Goal: Use online tool/utility: Utilize a website feature to perform a specific function

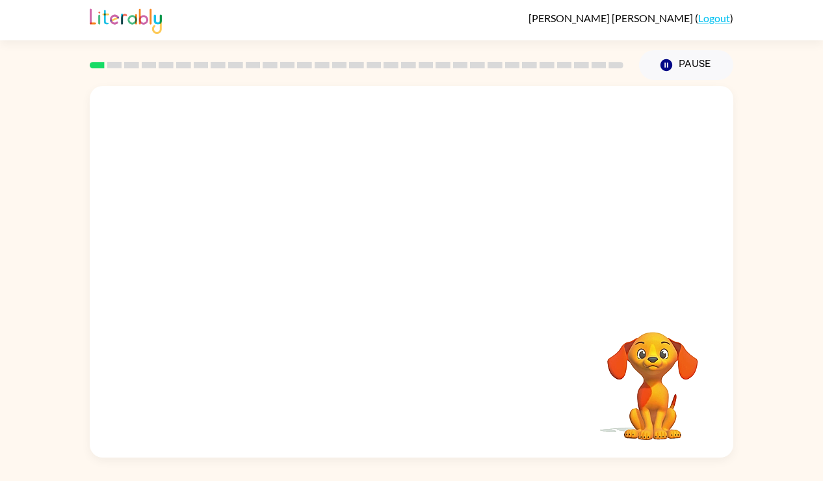
click at [265, 254] on video "Your browser must support playing .mp4 files to use Literably. Please try using…" at bounding box center [412, 195] width 644 height 218
drag, startPoint x: 253, startPoint y: 262, endPoint x: 333, endPoint y: 226, distance: 87.6
click at [333, 226] on video "Your browser must support playing .mp4 files to use Literably. Please try using…" at bounding box center [412, 195] width 644 height 218
click at [578, 143] on video "Your browser must support playing .mp4 files to use Literably. Please try using…" at bounding box center [412, 195] width 644 height 218
click at [414, 302] on div at bounding box center [411, 277] width 83 height 47
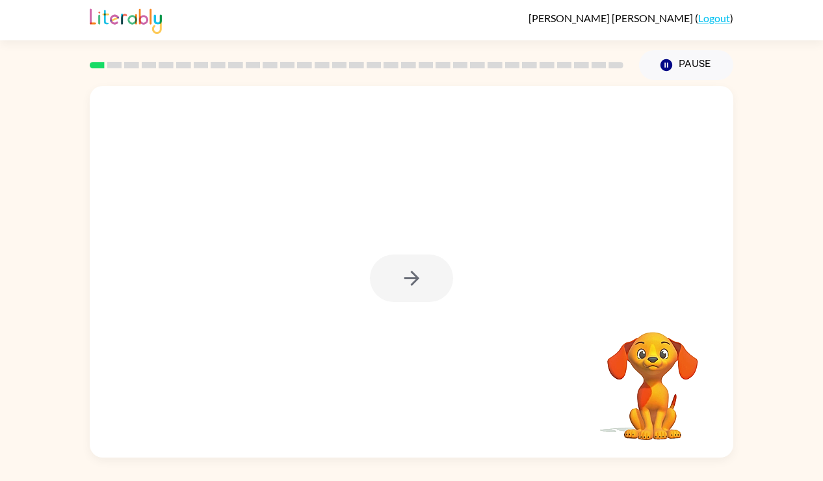
click at [413, 302] on div at bounding box center [411, 277] width 83 height 47
click at [421, 289] on icon "button" at bounding box center [412, 278] width 23 height 23
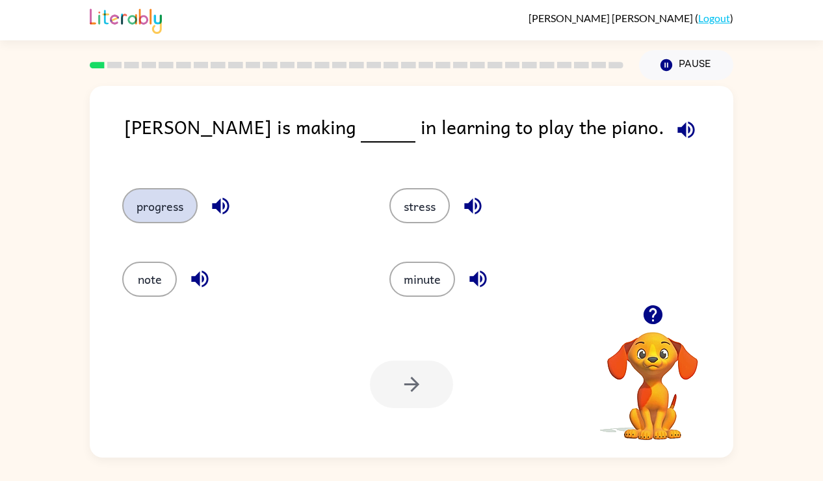
click at [198, 223] on button "progress" at bounding box center [159, 205] width 75 height 35
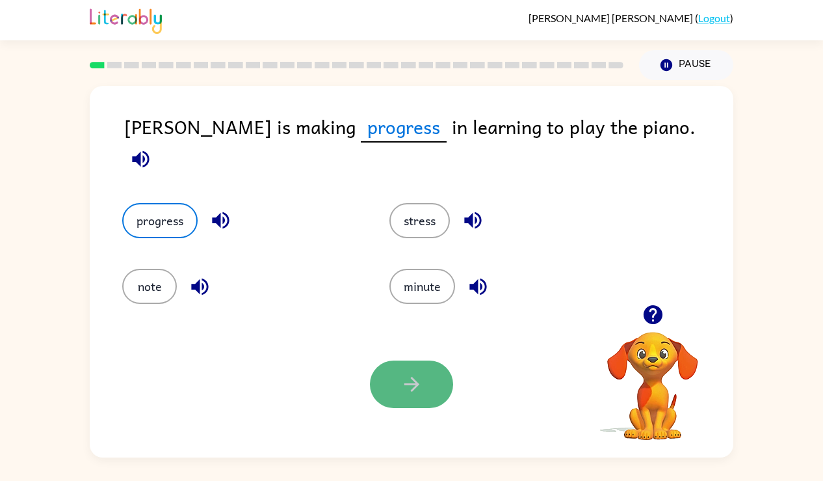
click at [410, 395] on icon "button" at bounding box center [412, 384] width 23 height 23
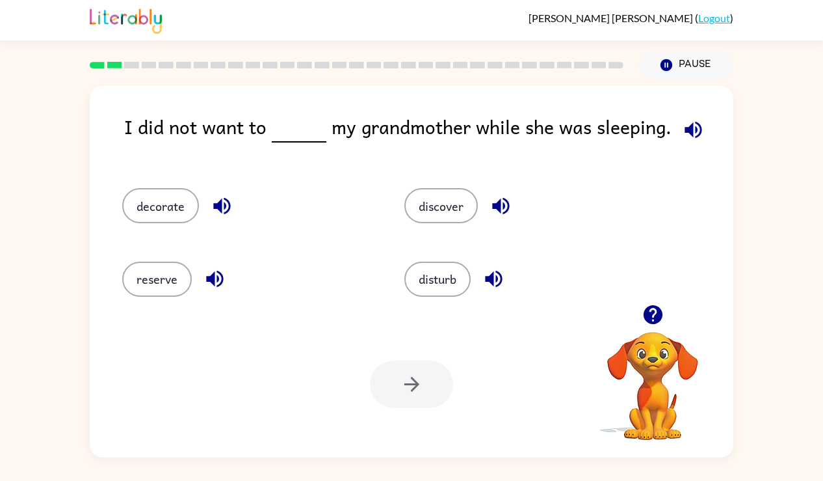
click at [512, 217] on icon "button" at bounding box center [501, 205] width 23 height 23
click at [505, 290] on icon "button" at bounding box center [493, 278] width 23 height 23
click at [471, 296] on button "disturb" at bounding box center [437, 278] width 66 height 35
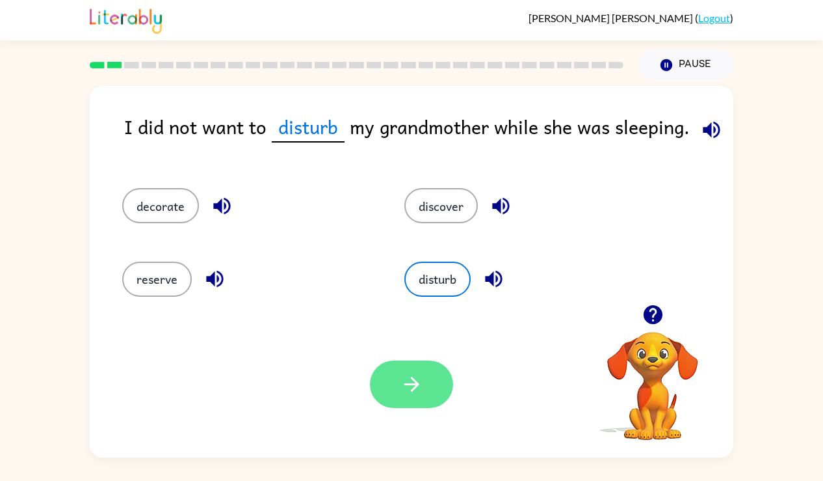
click at [401, 395] on icon "button" at bounding box center [412, 384] width 23 height 23
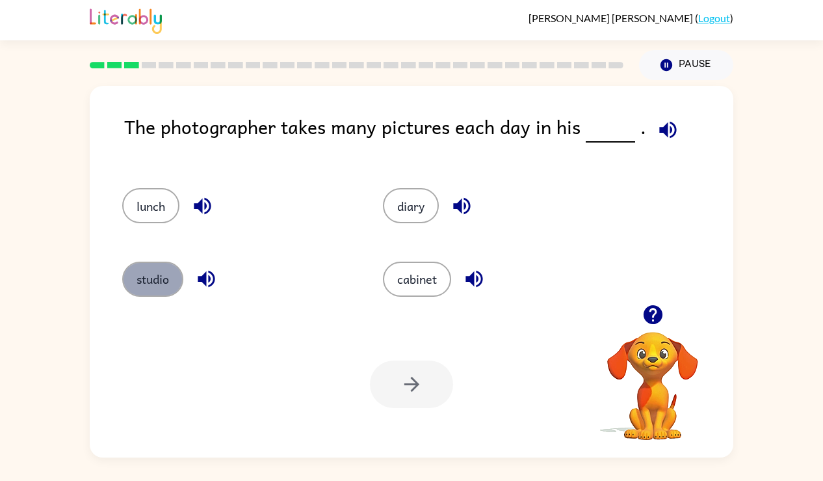
click at [183, 296] on button "studio" at bounding box center [152, 278] width 61 height 35
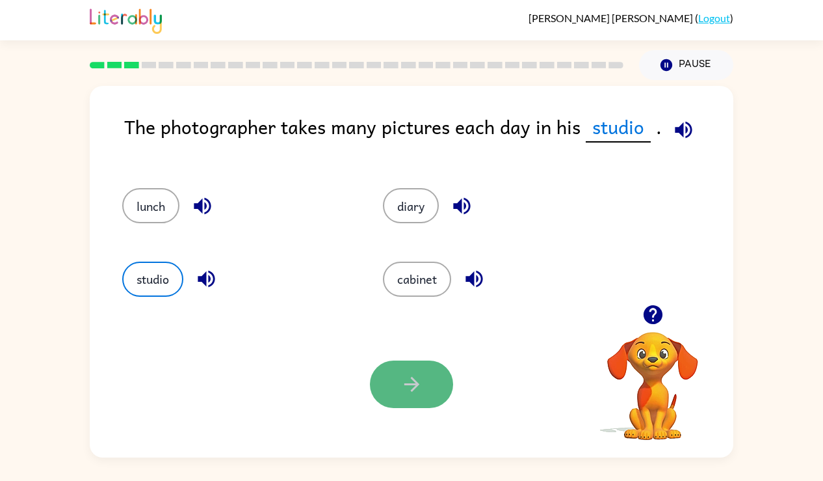
click at [409, 395] on icon "button" at bounding box center [412, 384] width 23 height 23
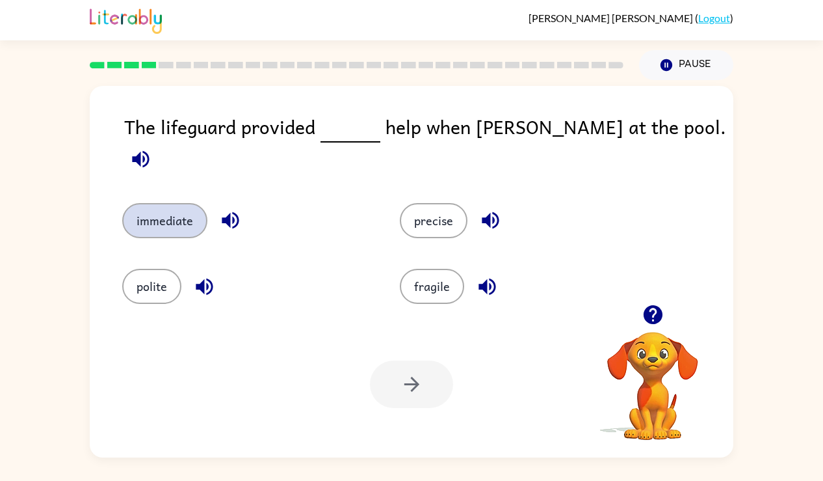
click at [207, 238] on button "immediate" at bounding box center [164, 220] width 85 height 35
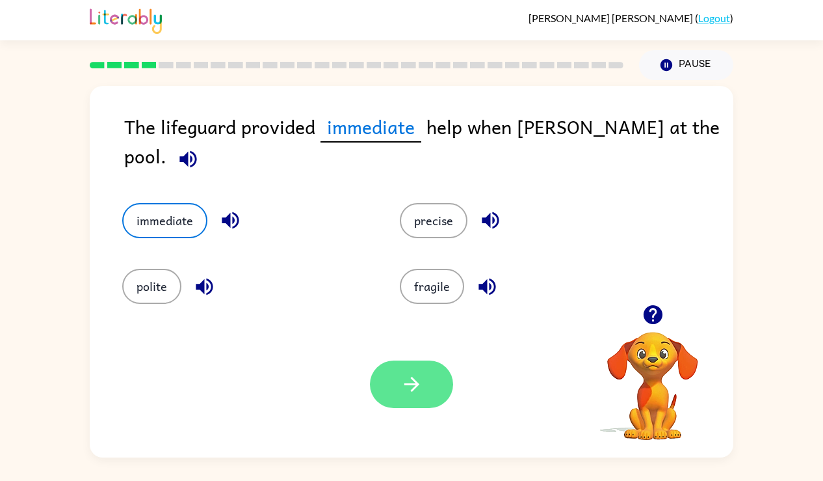
click at [419, 391] on icon "button" at bounding box center [411, 383] width 15 height 15
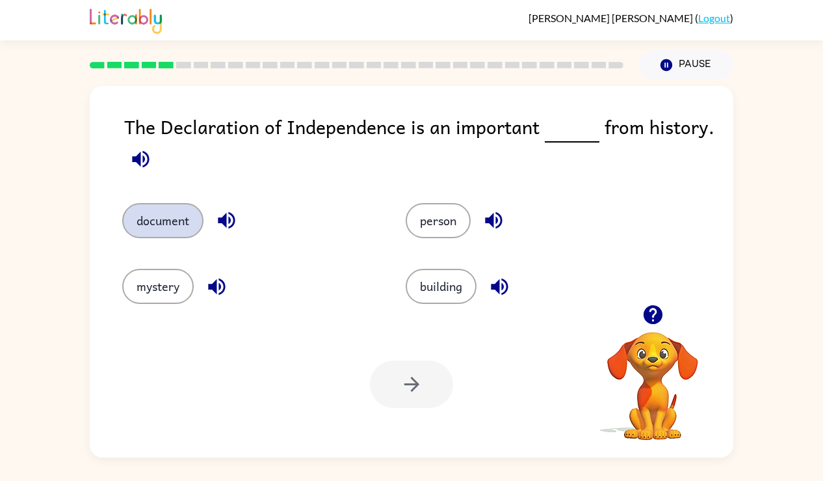
click at [173, 238] on button "document" at bounding box center [162, 220] width 81 height 35
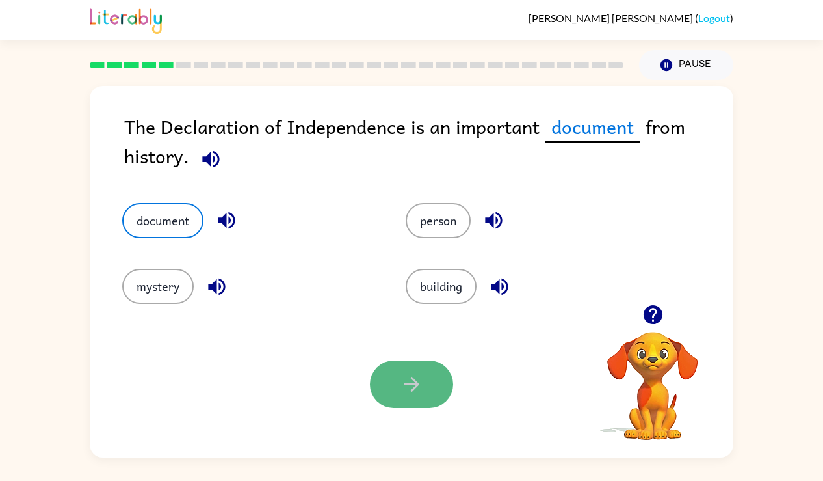
click at [410, 395] on icon "button" at bounding box center [412, 384] width 23 height 23
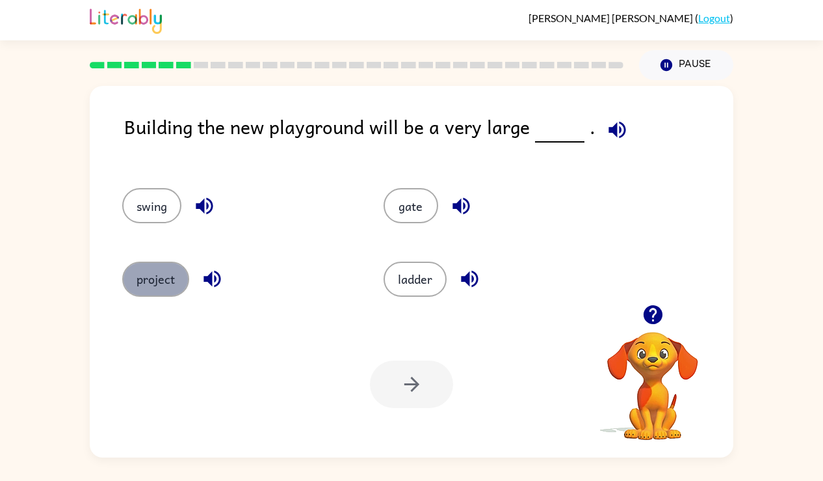
click at [183, 296] on button "project" at bounding box center [155, 278] width 67 height 35
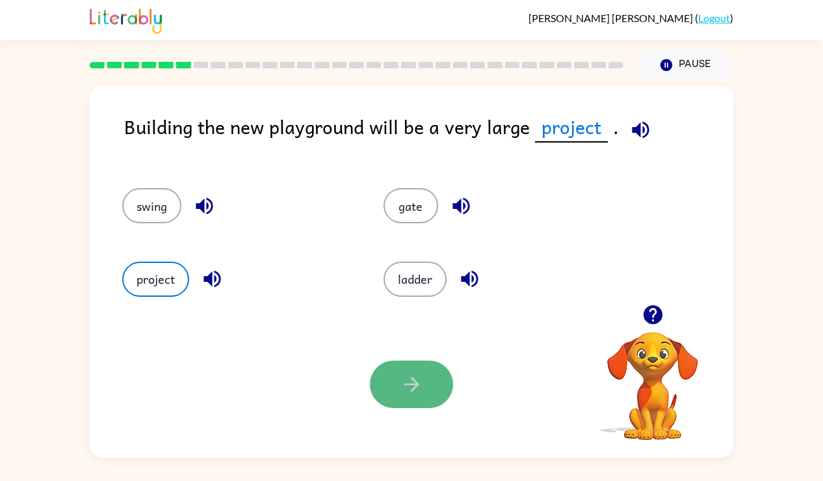
click at [404, 391] on icon "button" at bounding box center [411, 383] width 15 height 15
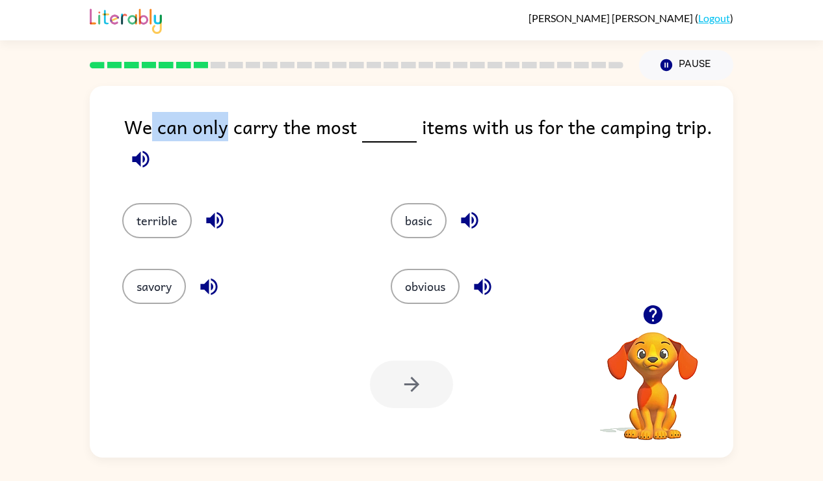
drag, startPoint x: 153, startPoint y: 143, endPoint x: 226, endPoint y: 143, distance: 72.8
click at [226, 143] on div "We can only carry the most items with us for the camping trip." at bounding box center [428, 144] width 609 height 65
click at [318, 221] on div "terrible" at bounding box center [232, 211] width 269 height 66
click at [447, 238] on button "basic" at bounding box center [419, 220] width 56 height 35
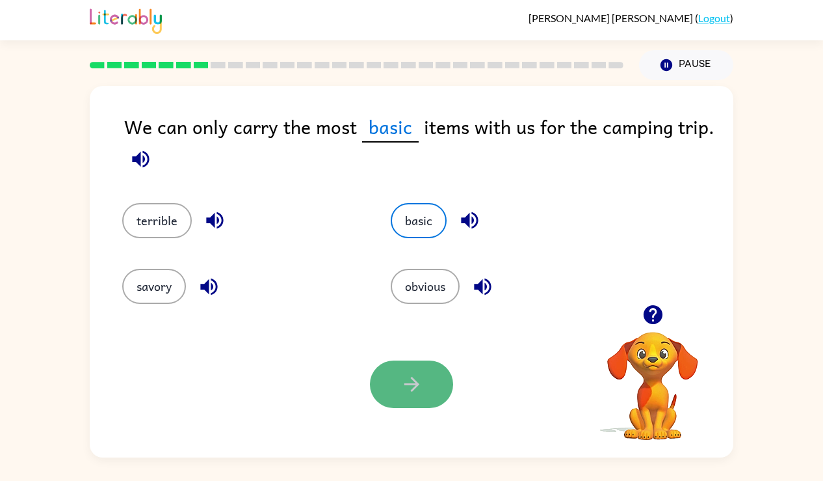
click at [409, 408] on button "button" at bounding box center [411, 383] width 83 height 47
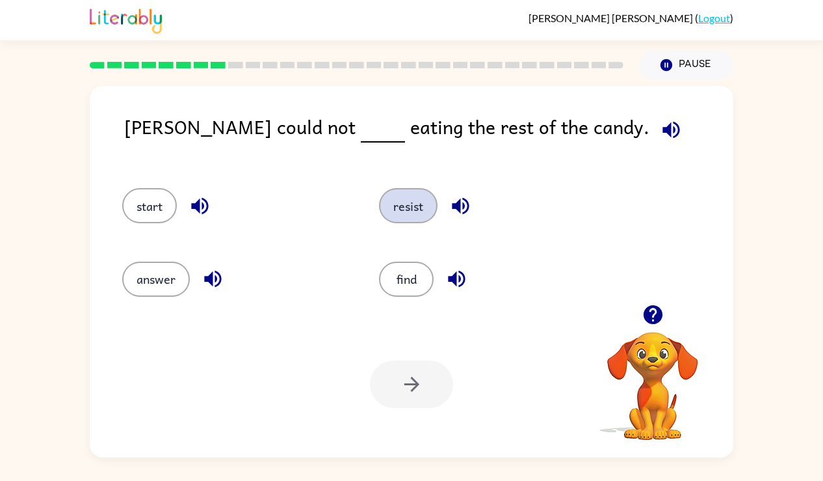
click at [438, 223] on button "resist" at bounding box center [408, 205] width 59 height 35
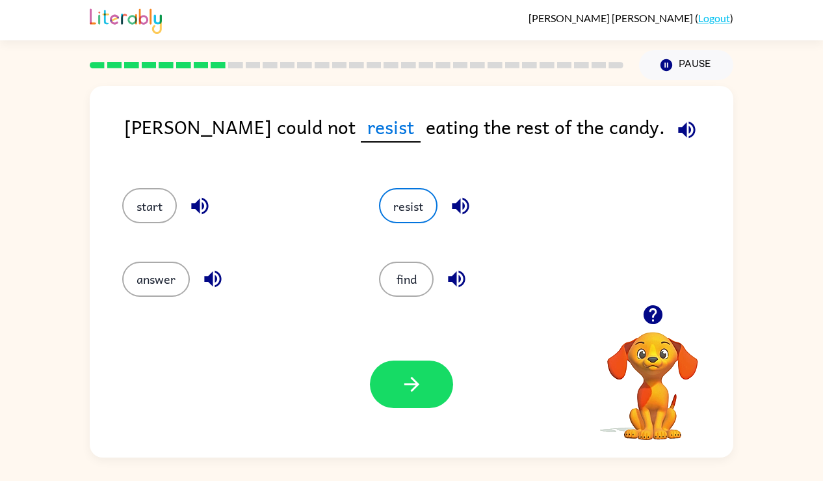
click at [370, 403] on div at bounding box center [411, 383] width 83 height 47
click at [409, 395] on icon "button" at bounding box center [412, 384] width 23 height 23
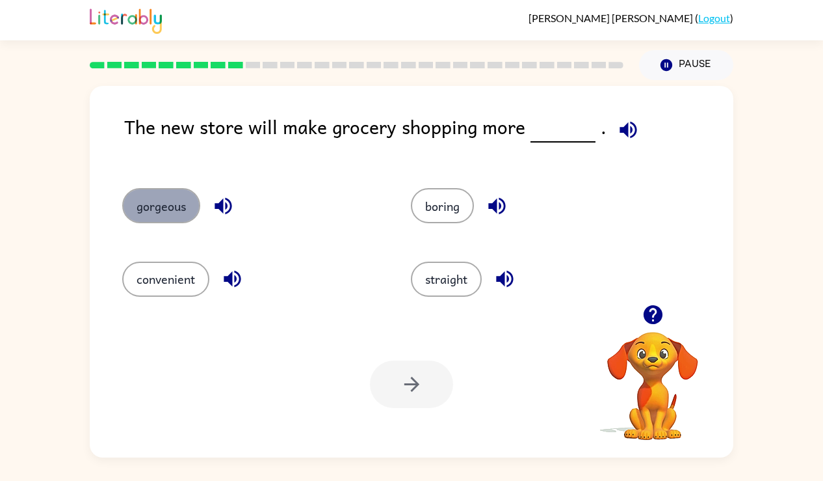
click at [200, 223] on button "gorgeous" at bounding box center [161, 205] width 78 height 35
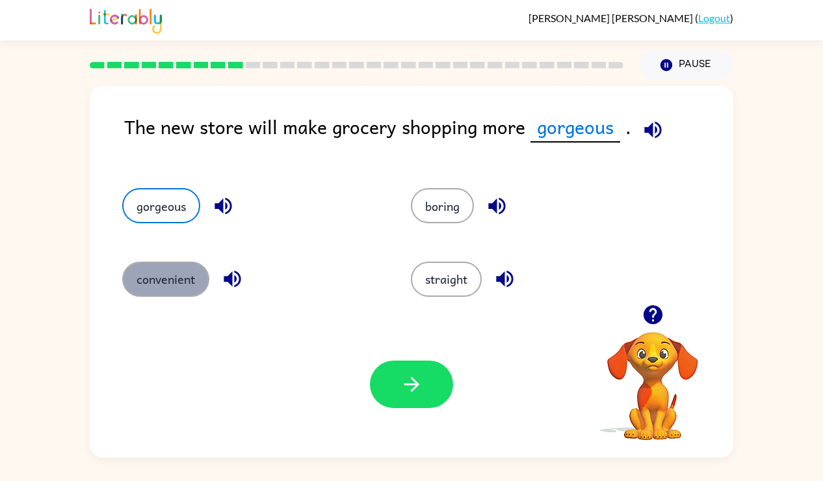
click at [209, 296] on button "convenient" at bounding box center [165, 278] width 87 height 35
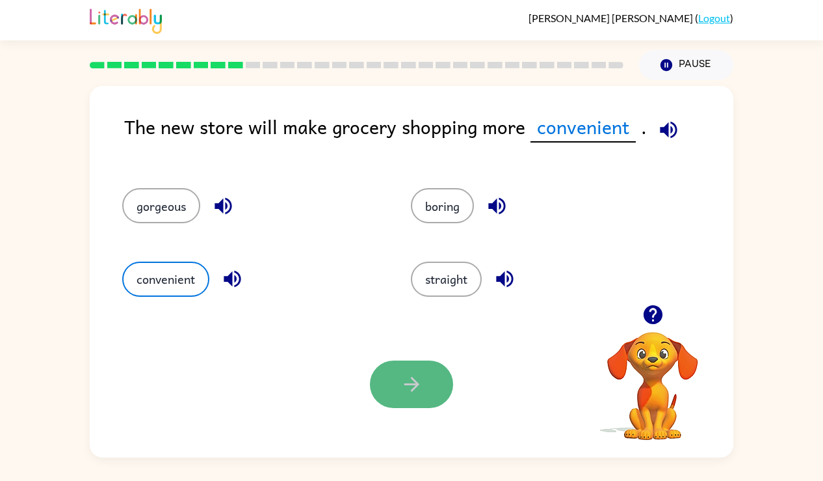
click at [401, 395] on icon "button" at bounding box center [412, 384] width 23 height 23
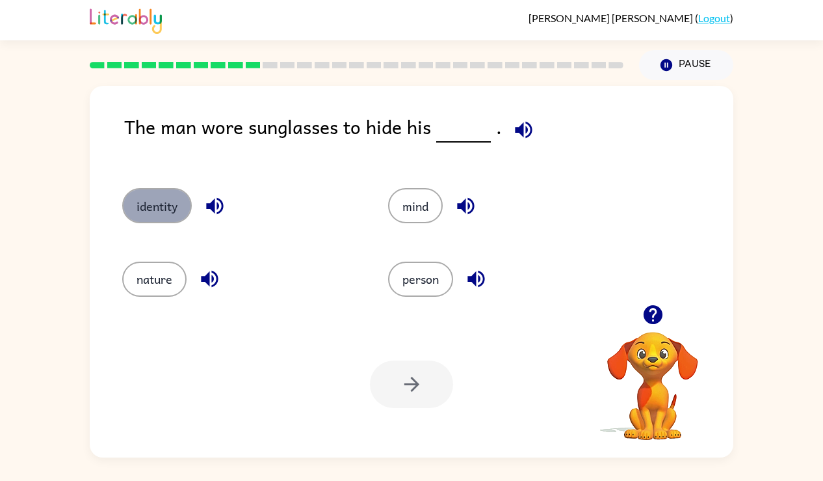
click at [192, 223] on button "identity" at bounding box center [157, 205] width 70 height 35
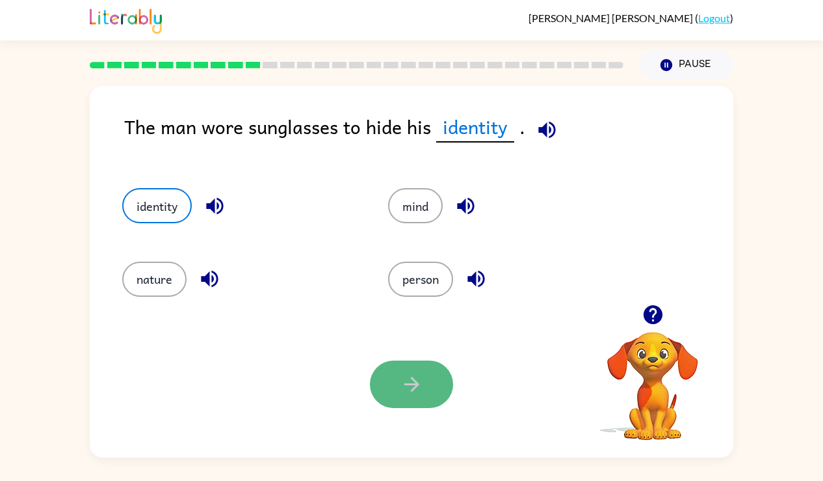
click at [423, 395] on icon "button" at bounding box center [412, 384] width 23 height 23
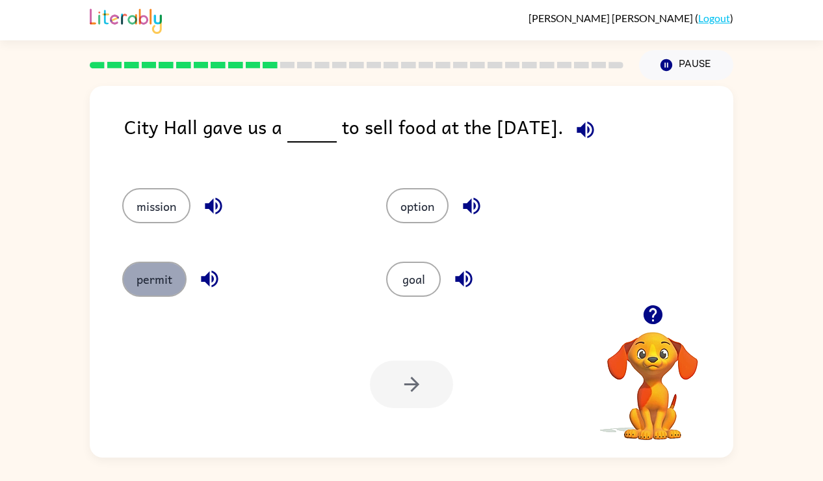
click at [169, 296] on button "permit" at bounding box center [154, 278] width 64 height 35
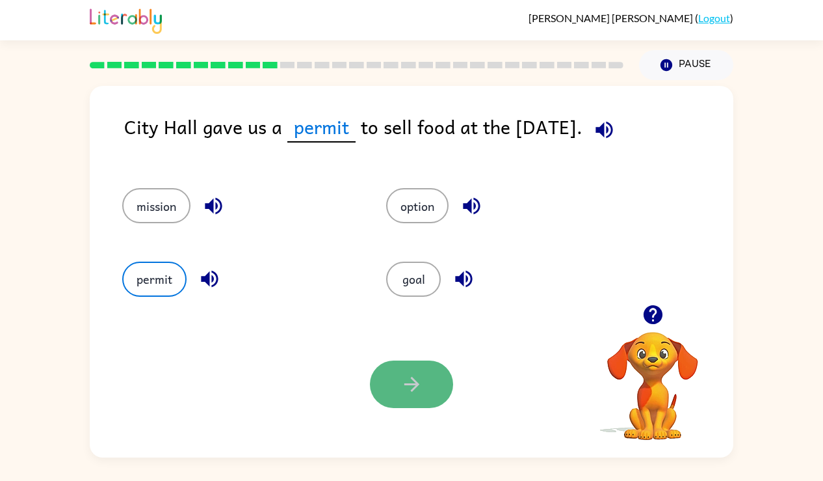
click at [403, 395] on icon "button" at bounding box center [412, 384] width 23 height 23
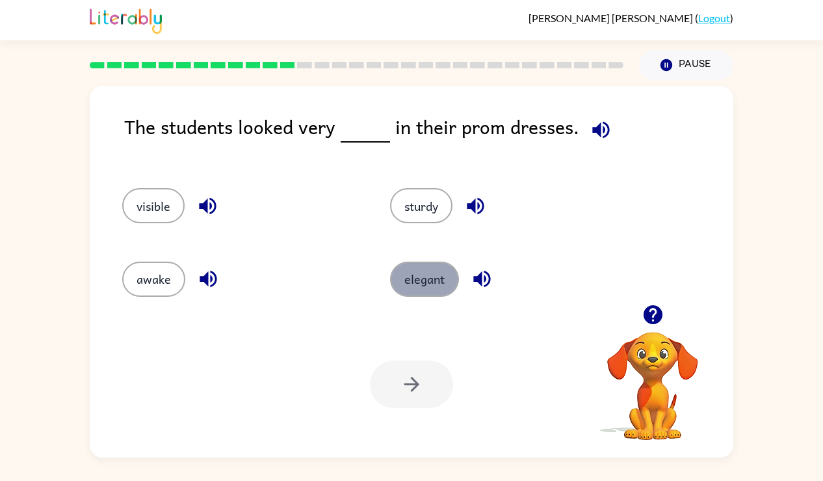
click at [459, 296] on button "elegant" at bounding box center [424, 278] width 69 height 35
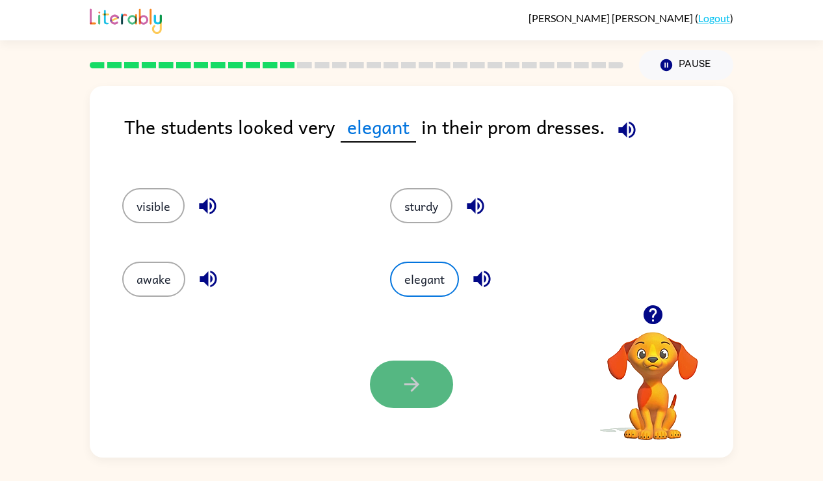
click at [384, 399] on button "button" at bounding box center [411, 383] width 83 height 47
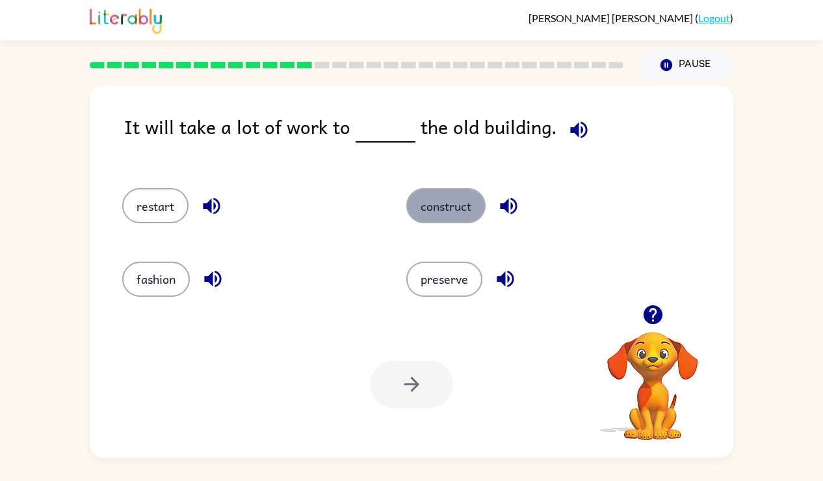
click at [486, 223] on button "construct" at bounding box center [445, 205] width 79 height 35
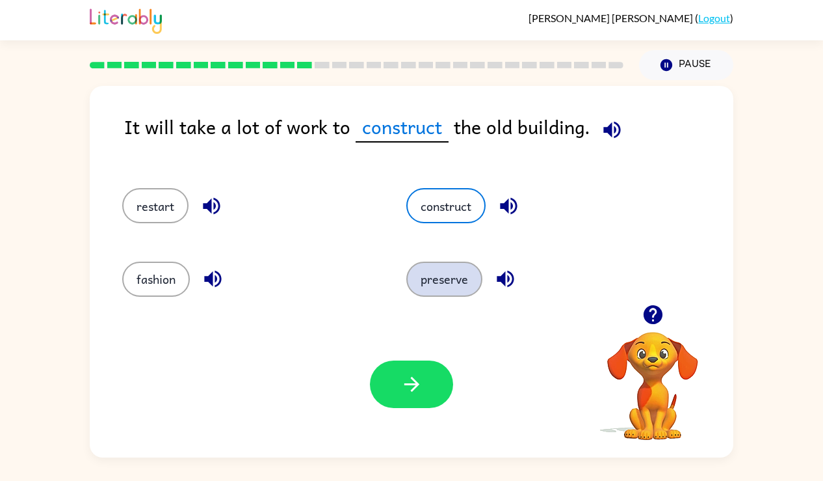
click at [482, 296] on button "preserve" at bounding box center [444, 278] width 76 height 35
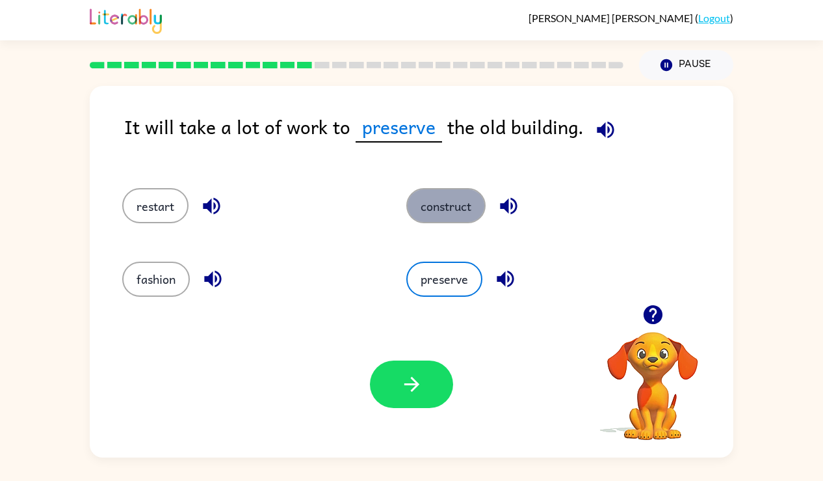
click at [473, 223] on button "construct" at bounding box center [445, 205] width 79 height 35
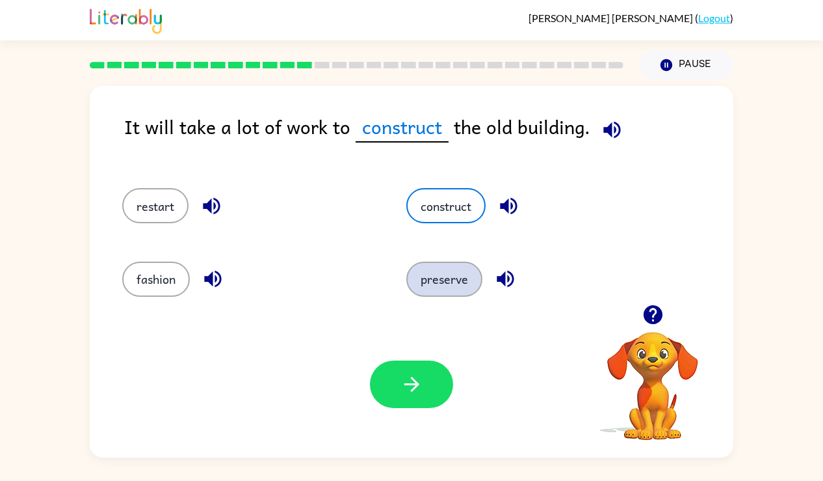
click at [482, 296] on button "preserve" at bounding box center [444, 278] width 76 height 35
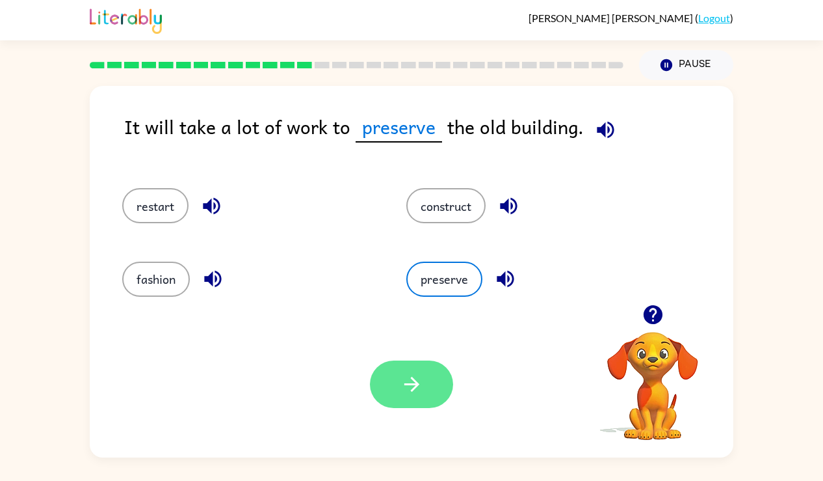
click at [404, 395] on icon "button" at bounding box center [412, 384] width 23 height 23
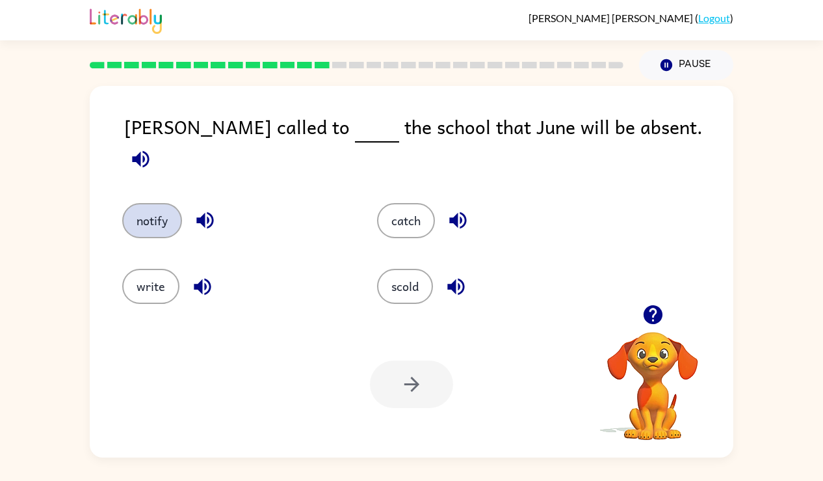
click at [131, 238] on button "notify" at bounding box center [152, 220] width 60 height 35
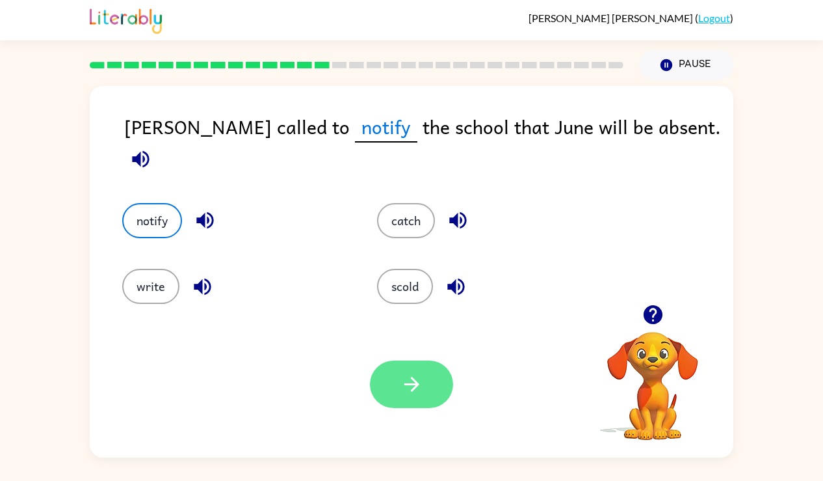
click at [409, 395] on icon "button" at bounding box center [412, 384] width 23 height 23
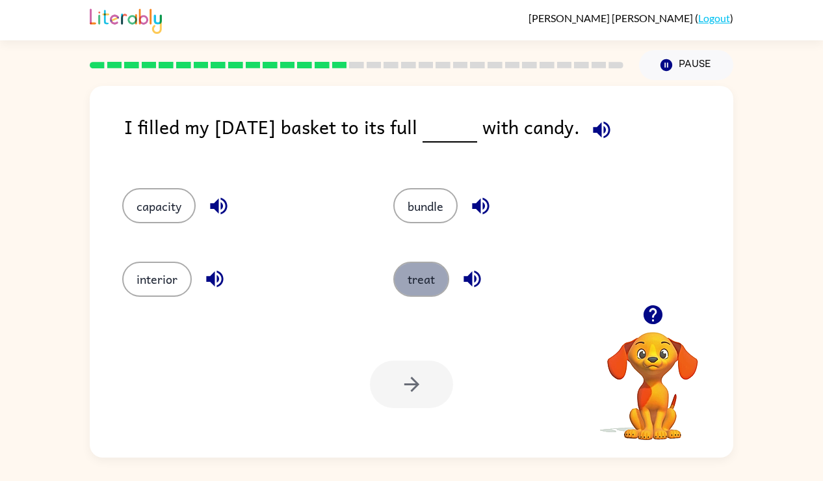
click at [449, 296] on button "treat" at bounding box center [421, 278] width 56 height 35
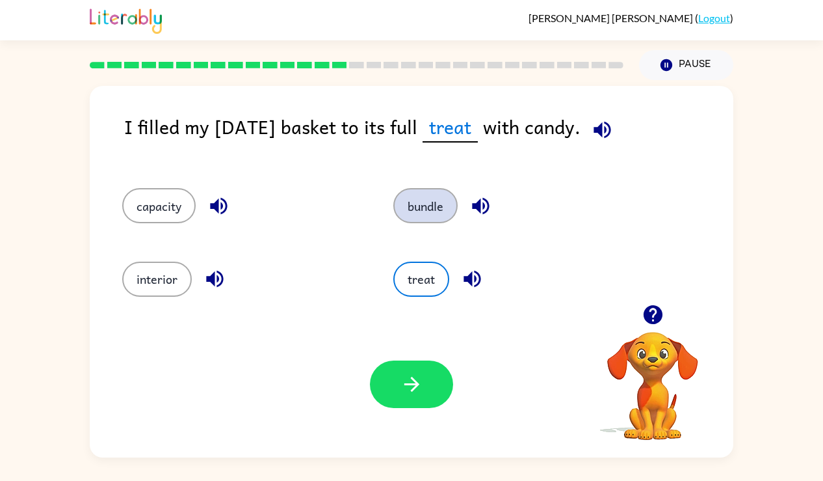
click at [458, 223] on button "bundle" at bounding box center [425, 205] width 64 height 35
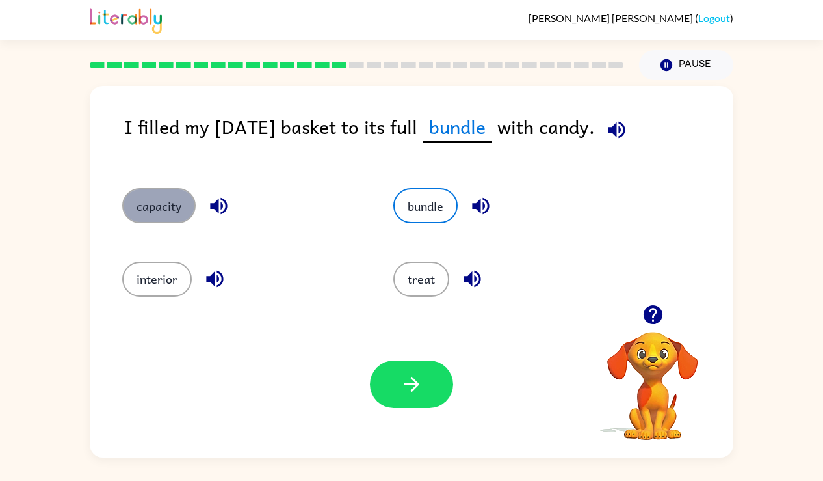
click at [196, 223] on button "capacity" at bounding box center [158, 205] width 73 height 35
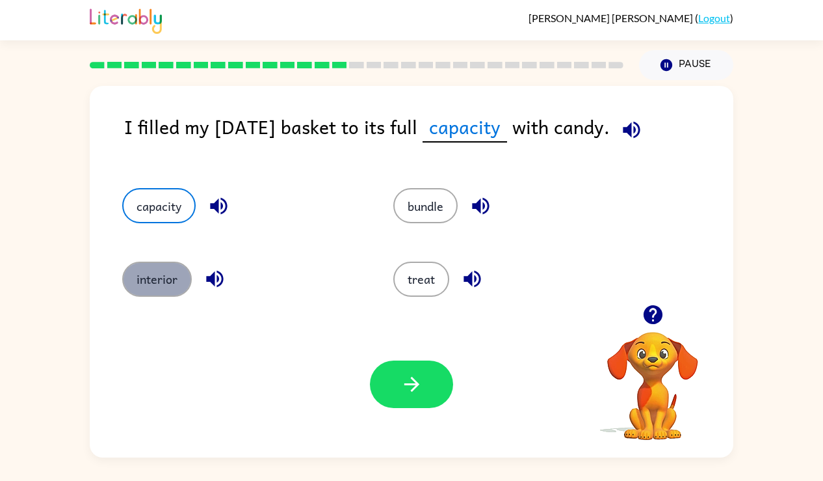
click at [192, 296] on button "interior" at bounding box center [157, 278] width 70 height 35
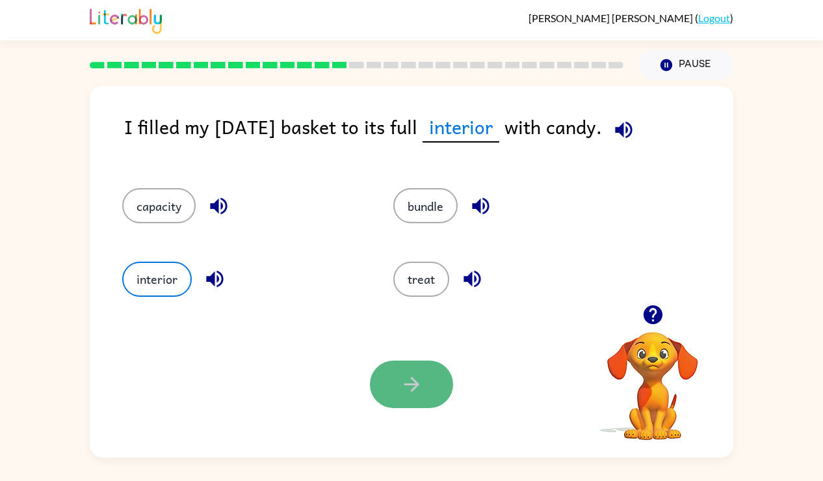
click at [401, 395] on icon "button" at bounding box center [412, 384] width 23 height 23
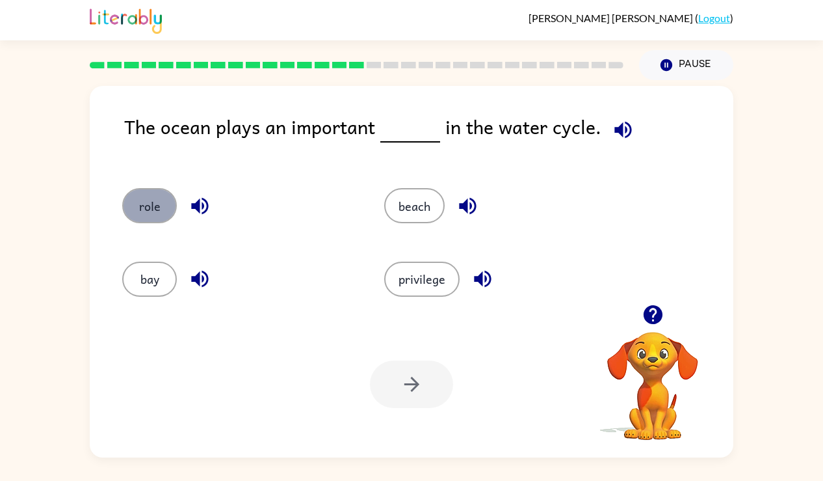
click at [143, 223] on button "role" at bounding box center [149, 205] width 55 height 35
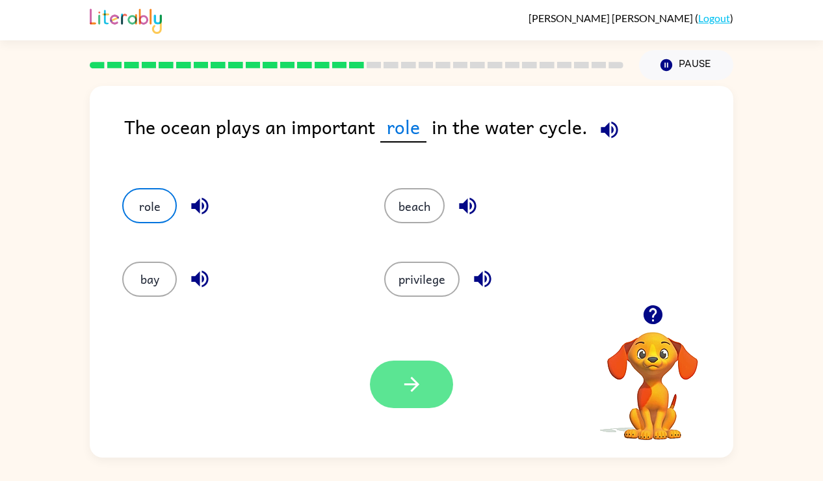
click at [405, 395] on icon "button" at bounding box center [412, 384] width 23 height 23
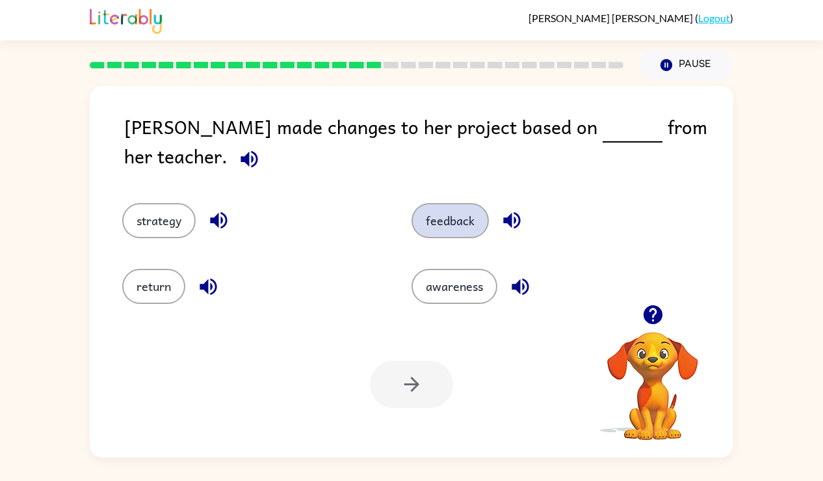
click at [486, 238] on button "feedback" at bounding box center [450, 220] width 77 height 35
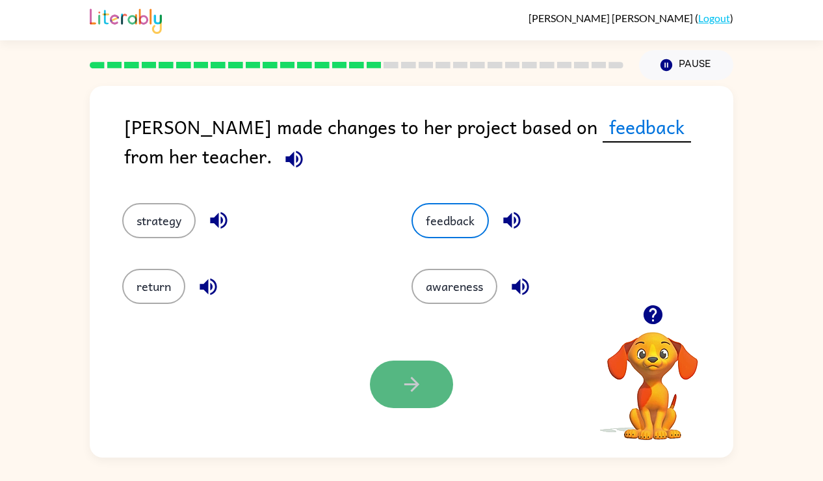
click at [401, 395] on icon "button" at bounding box center [412, 384] width 23 height 23
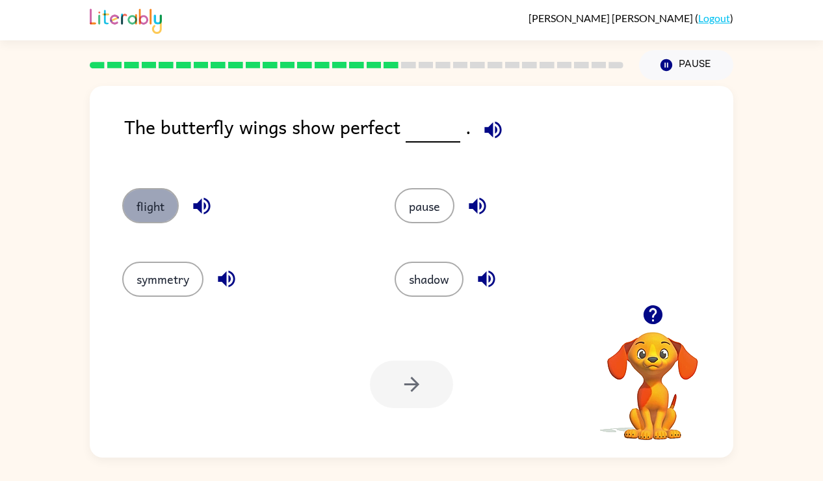
click at [151, 223] on button "flight" at bounding box center [150, 205] width 57 height 35
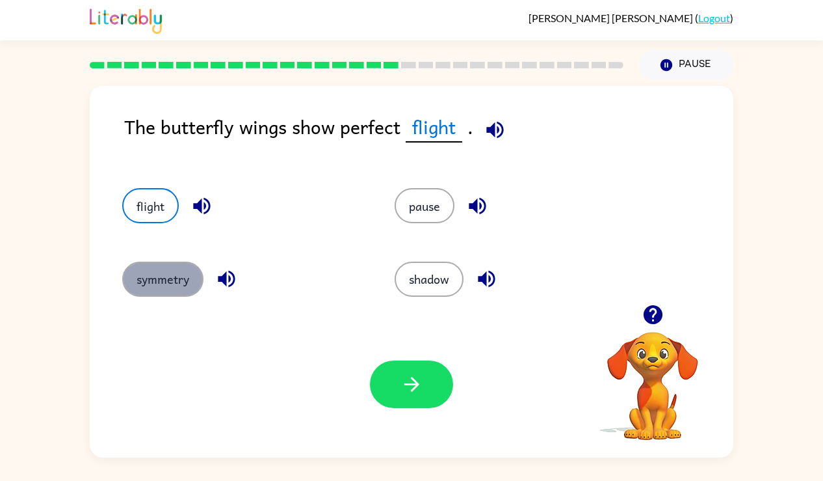
click at [178, 296] on button "symmetry" at bounding box center [162, 278] width 81 height 35
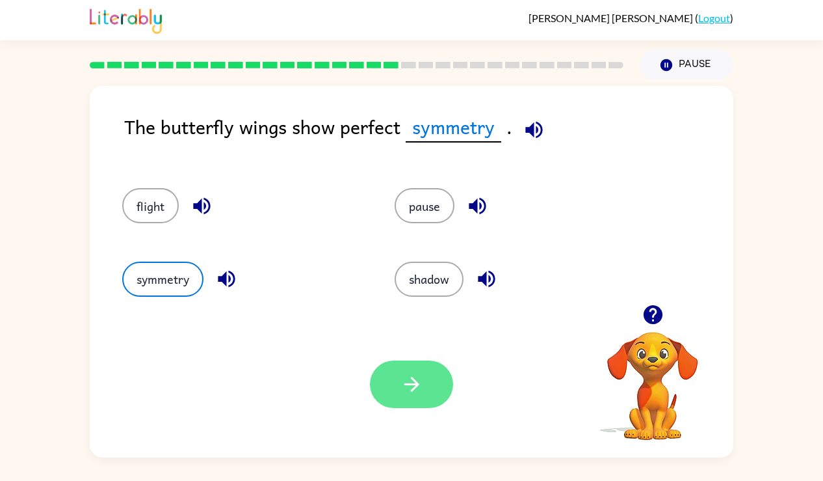
click at [401, 395] on icon "button" at bounding box center [412, 384] width 23 height 23
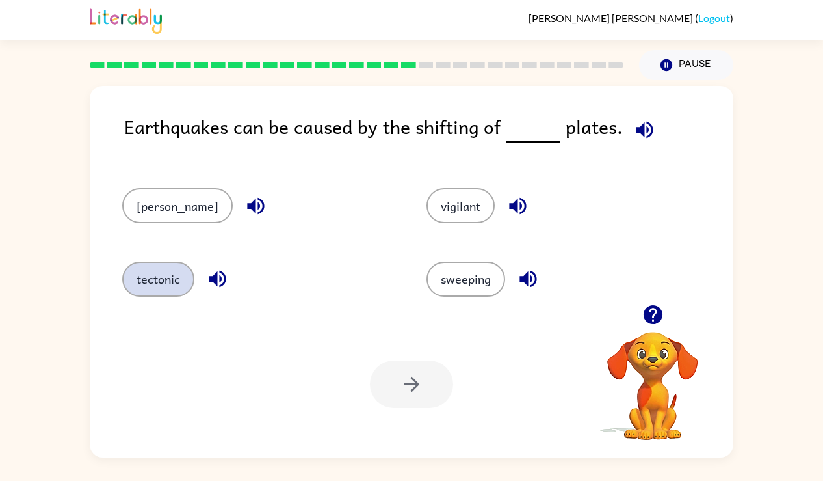
click at [194, 296] on button "tectonic" at bounding box center [158, 278] width 72 height 35
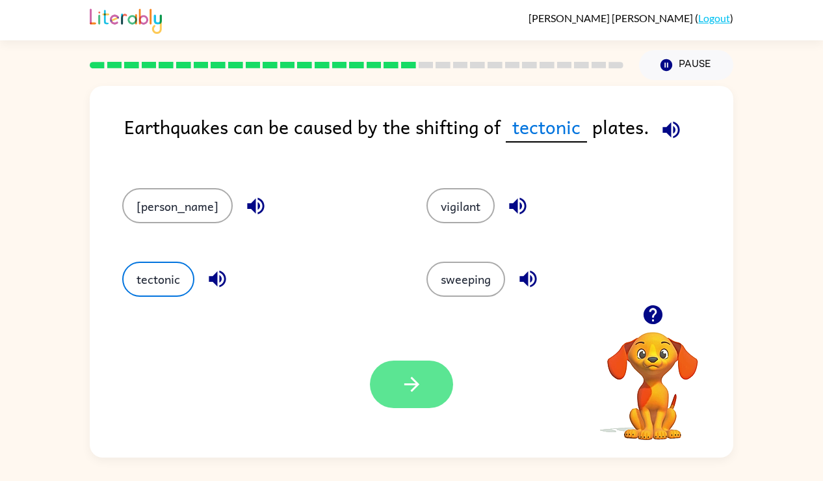
click at [401, 395] on icon "button" at bounding box center [412, 384] width 23 height 23
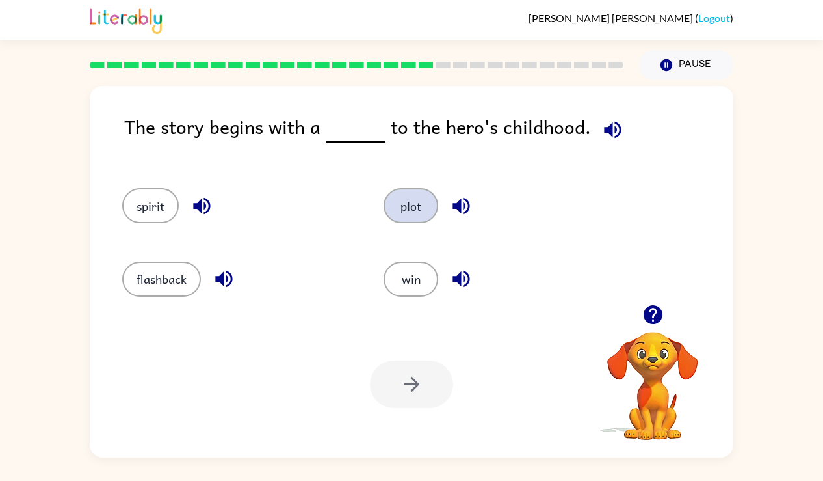
click at [438, 223] on button "plot" at bounding box center [411, 205] width 55 height 35
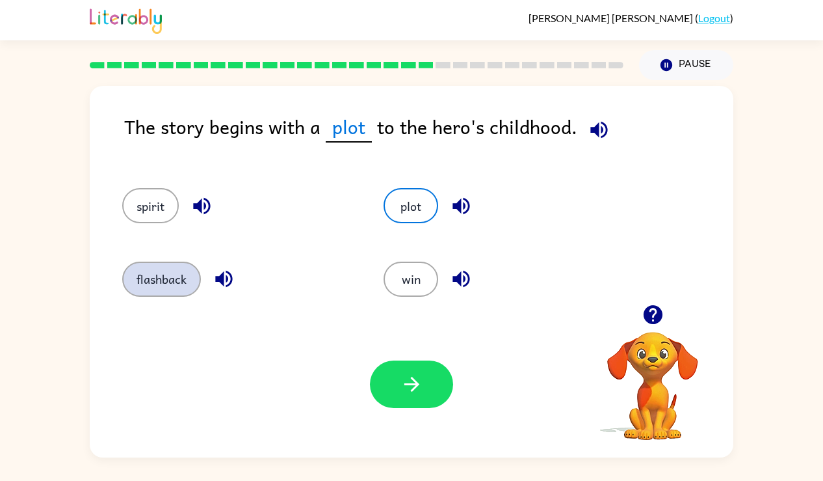
click at [201, 296] on button "flashback" at bounding box center [161, 278] width 79 height 35
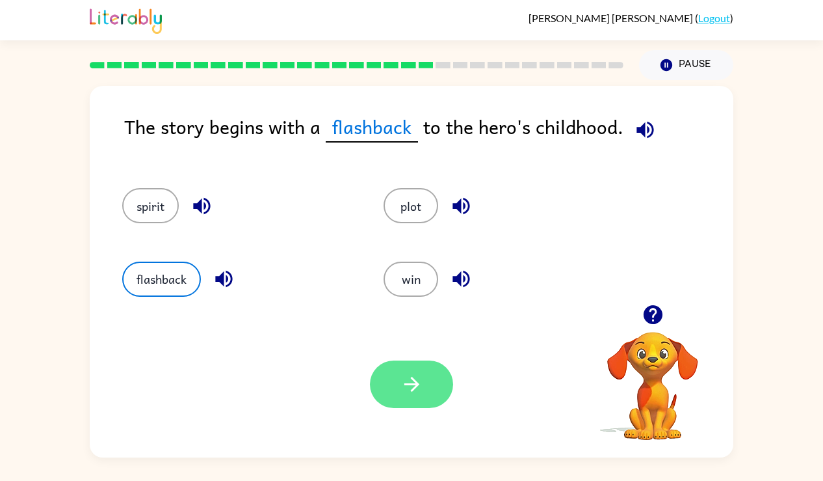
click at [404, 395] on icon "button" at bounding box center [412, 384] width 23 height 23
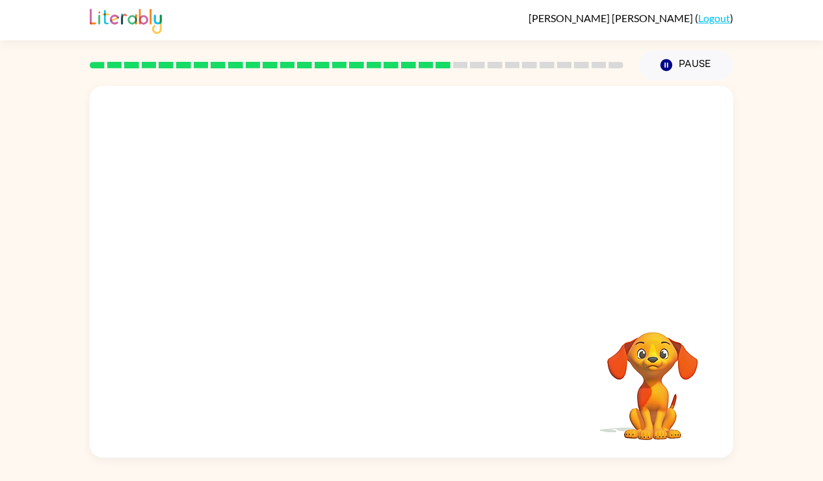
click at [295, 283] on video "Your browser must support playing .mp4 files to use Literably. Please try using…" at bounding box center [412, 195] width 644 height 218
click at [464, 66] on div at bounding box center [356, 65] width 549 height 46
click at [464, 68] on rect at bounding box center [460, 65] width 15 height 7
click at [302, 292] on video "Your browser must support playing .mp4 files to use Literably. Please try using…" at bounding box center [412, 195] width 644 height 218
click at [325, 287] on video "Your browser must support playing .mp4 files to use Literably. Please try using…" at bounding box center [412, 195] width 644 height 218
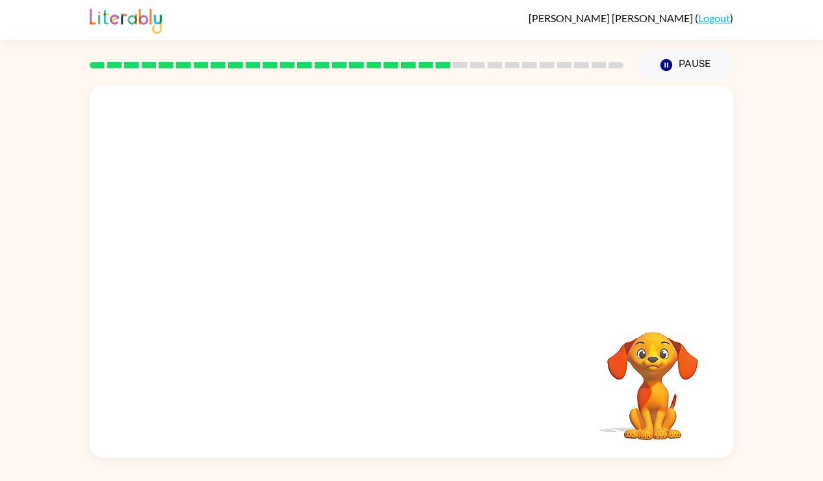
click at [325, 289] on video "Your browser must support playing .mp4 files to use Literably. Please try using…" at bounding box center [412, 195] width 644 height 218
drag, startPoint x: 328, startPoint y: 212, endPoint x: 363, endPoint y: 230, distance: 38.7
click at [349, 223] on video "Your browser must support playing .mp4 files to use Literably. Please try using…" at bounding box center [412, 195] width 644 height 218
drag, startPoint x: 269, startPoint y: 114, endPoint x: 382, endPoint y: 142, distance: 116.5
click at [383, 142] on video "Your browser must support playing .mp4 files to use Literably. Please try using…" at bounding box center [412, 195] width 644 height 218
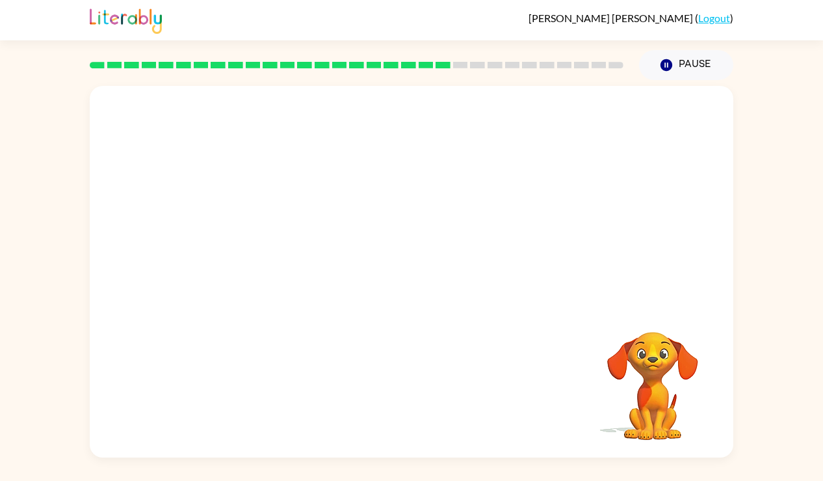
click at [274, 272] on video "Your browser must support playing .mp4 files to use Literably. Please try using…" at bounding box center [412, 195] width 644 height 218
click at [321, 273] on video "Your browser must support playing .mp4 files to use Literably. Please try using…" at bounding box center [412, 195] width 644 height 218
drag, startPoint x: 321, startPoint y: 207, endPoint x: 731, endPoint y: 235, distance: 411.2
click at [677, 233] on video "Your browser must support playing .mp4 files to use Literably. Please try using…" at bounding box center [412, 195] width 644 height 218
drag, startPoint x: 461, startPoint y: 205, endPoint x: 328, endPoint y: 178, distance: 135.9
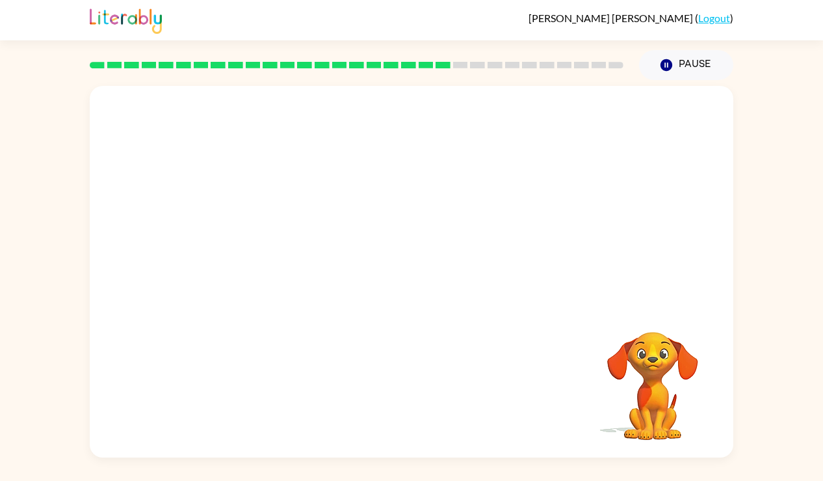
click at [341, 176] on video "Your browser must support playing .mp4 files to use Literably. Please try using…" at bounding box center [412, 195] width 644 height 218
click at [441, 283] on div at bounding box center [411, 277] width 83 height 47
click at [403, 286] on icon "button" at bounding box center [412, 278] width 23 height 23
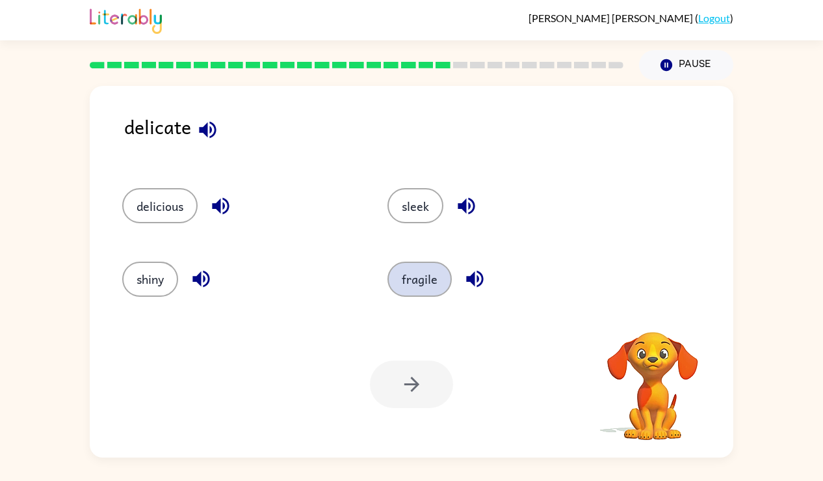
click at [452, 296] on button "fragile" at bounding box center [420, 278] width 64 height 35
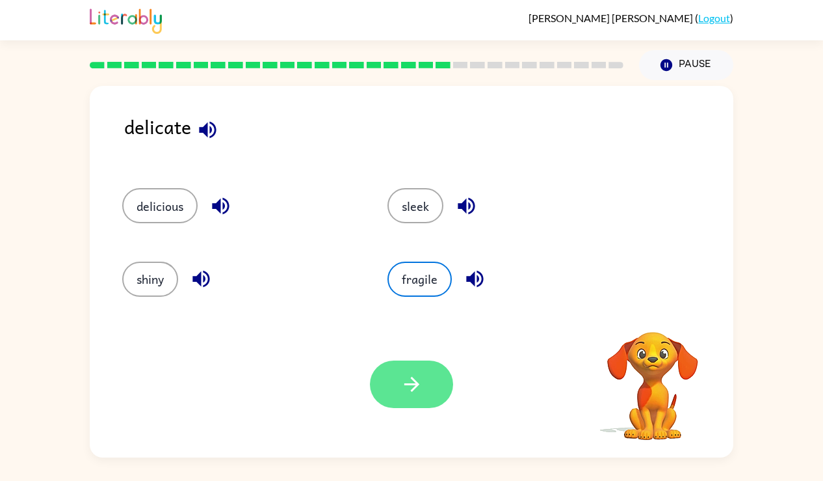
click at [401, 395] on icon "button" at bounding box center [412, 384] width 23 height 23
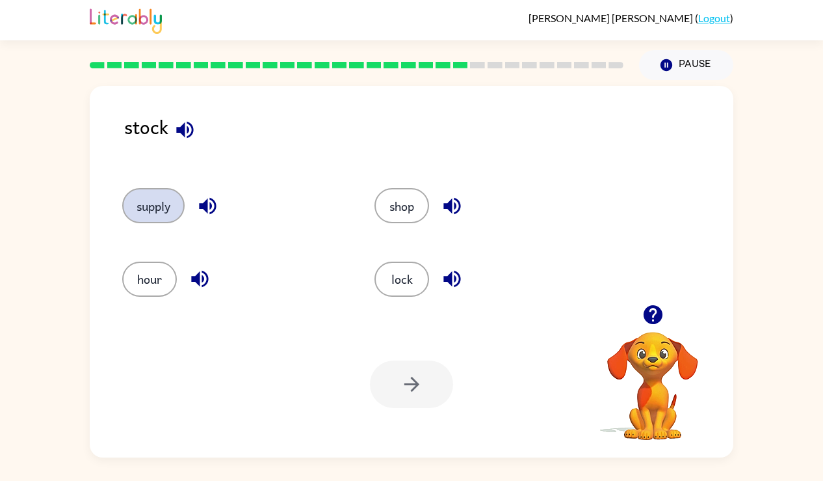
click at [171, 223] on button "supply" at bounding box center [153, 205] width 62 height 35
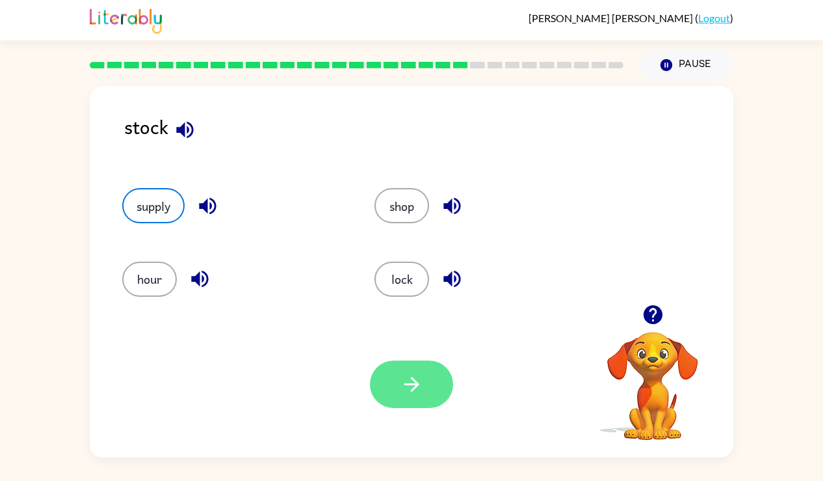
click at [412, 395] on icon "button" at bounding box center [412, 384] width 23 height 23
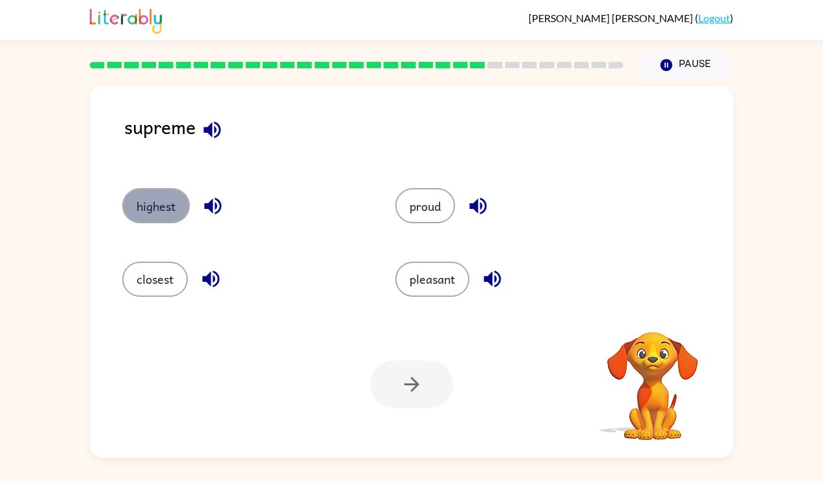
click at [190, 223] on button "highest" at bounding box center [156, 205] width 68 height 35
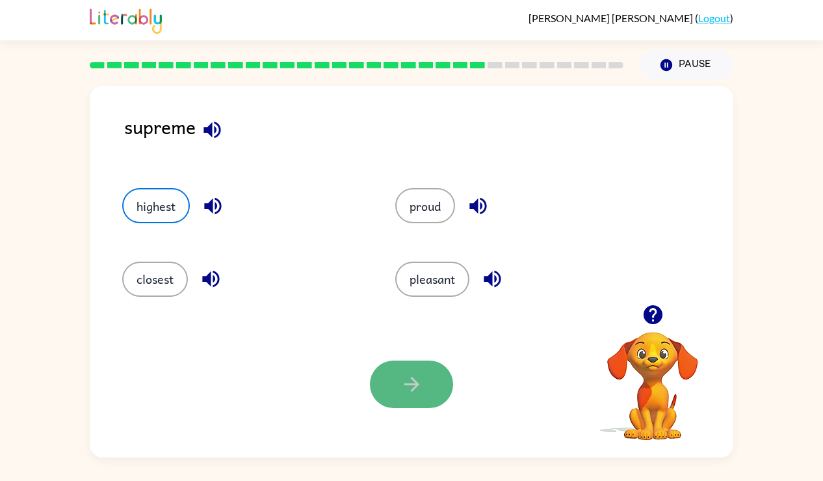
click at [410, 395] on icon "button" at bounding box center [412, 384] width 23 height 23
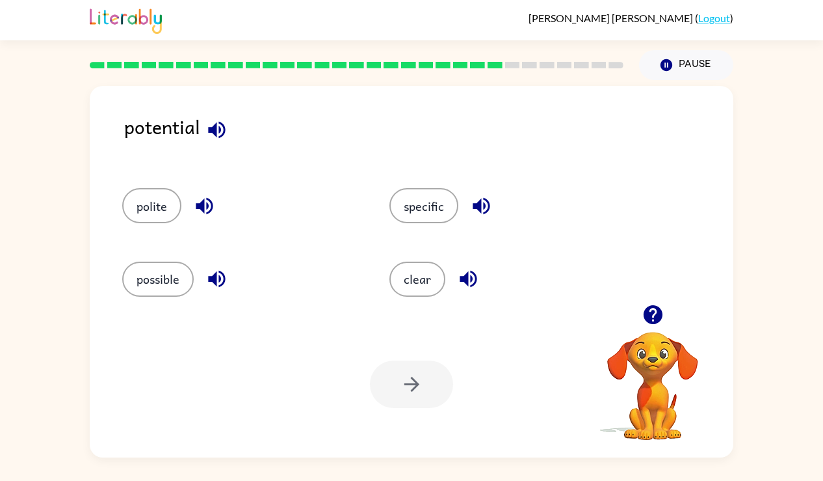
click at [183, 296] on div "possible" at bounding box center [240, 278] width 237 height 35
click at [189, 296] on button "possible" at bounding box center [158, 278] width 72 height 35
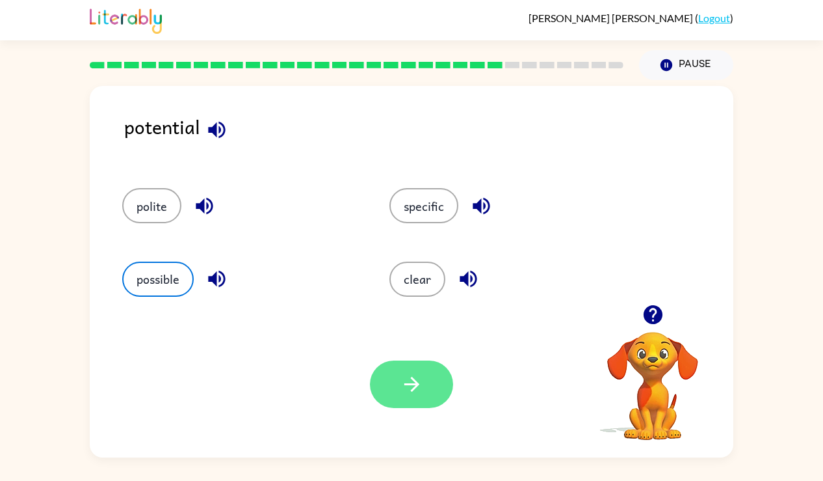
click at [407, 395] on icon "button" at bounding box center [412, 384] width 23 height 23
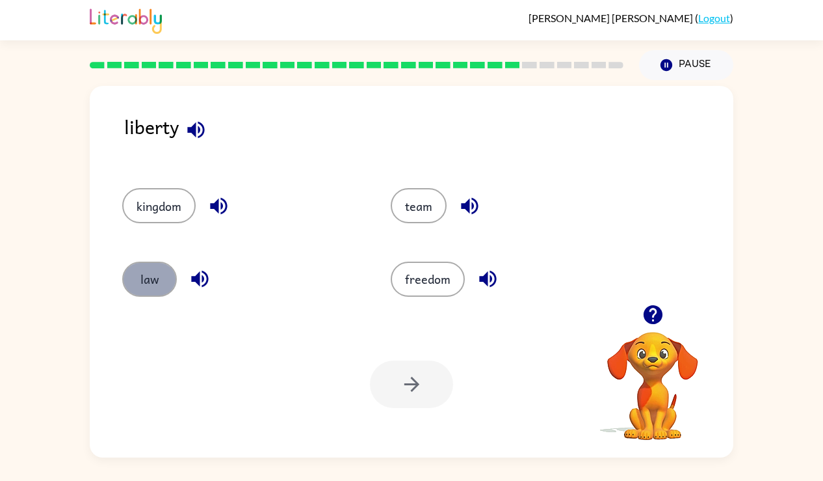
click at [157, 296] on button "law" at bounding box center [149, 278] width 55 height 35
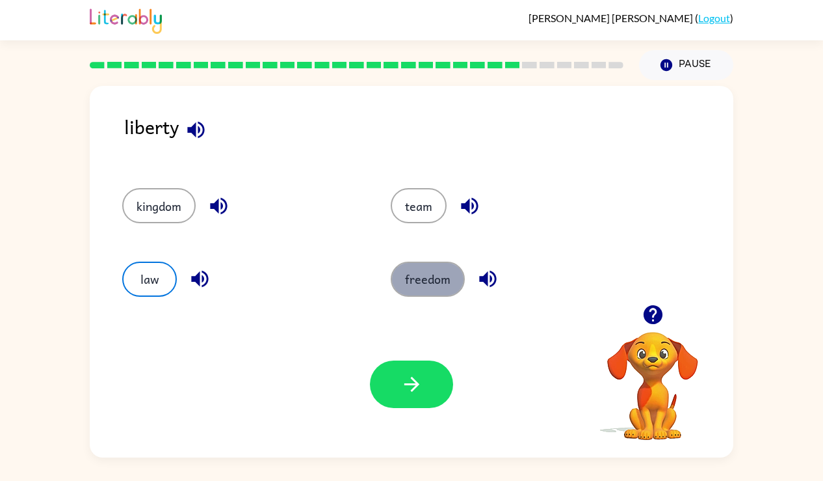
click at [465, 296] on button "freedom" at bounding box center [428, 278] width 74 height 35
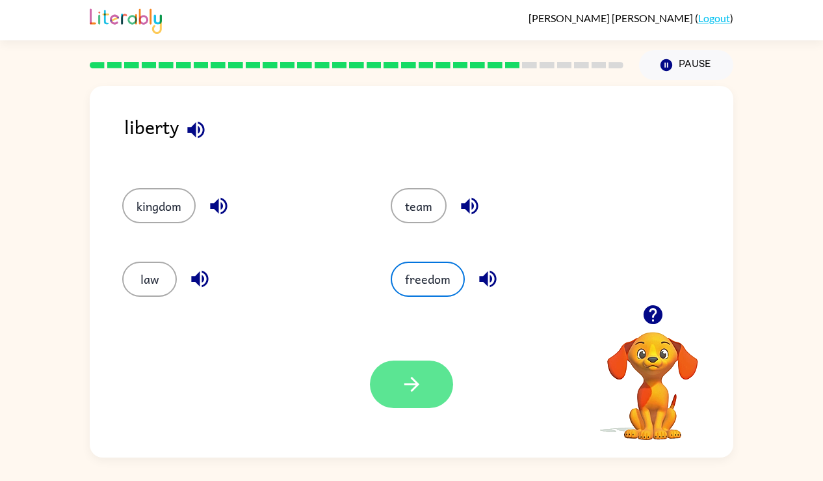
click at [423, 395] on icon "button" at bounding box center [412, 384] width 23 height 23
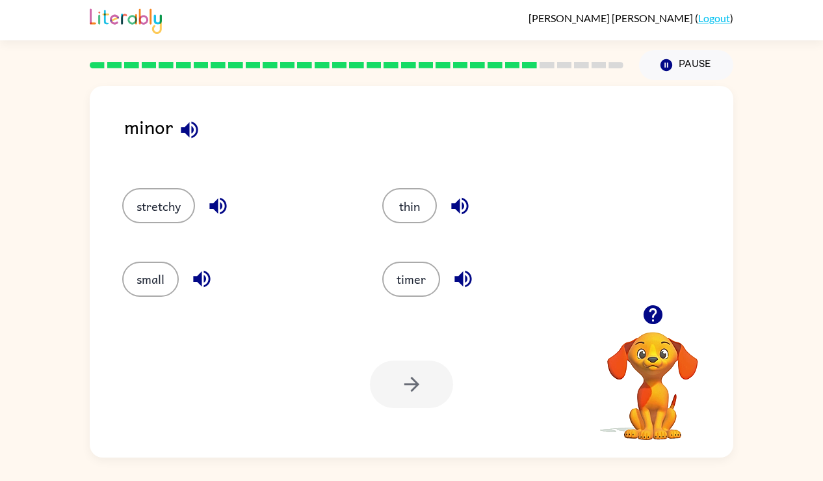
click at [146, 296] on div "small" at bounding box center [237, 278] width 230 height 35
click at [157, 296] on button "small" at bounding box center [150, 278] width 57 height 35
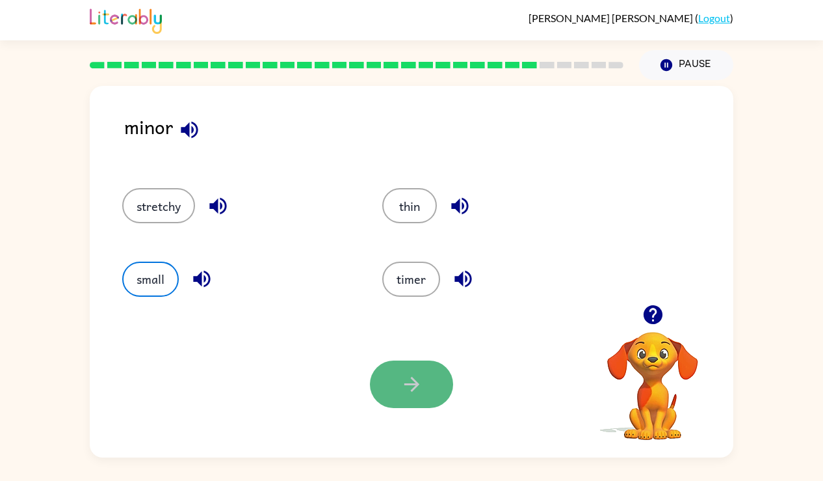
click at [388, 408] on button "button" at bounding box center [411, 383] width 83 height 47
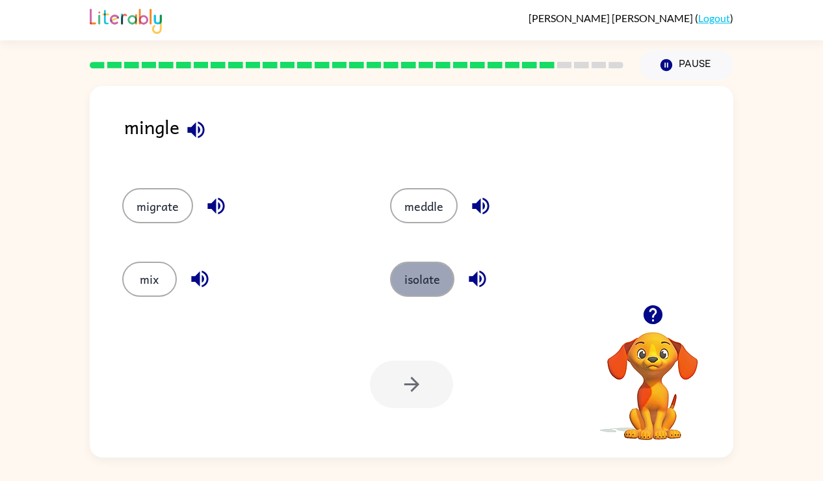
click at [454, 296] on button "isolate" at bounding box center [422, 278] width 64 height 35
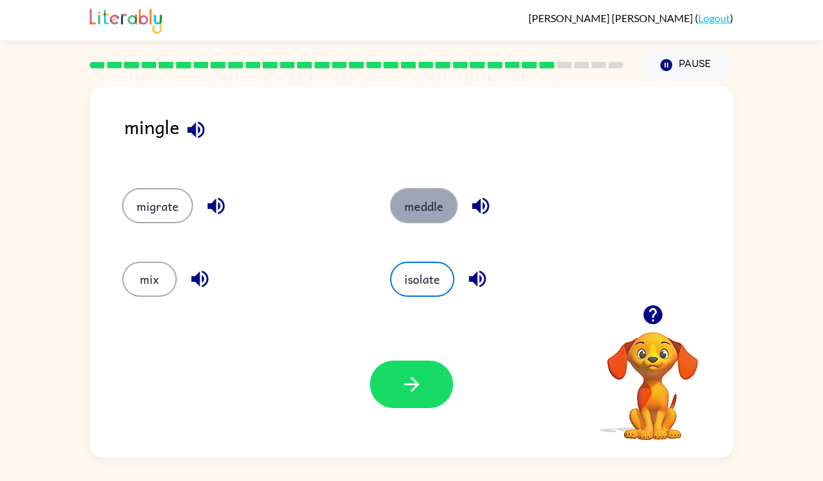
click at [458, 223] on button "meddle" at bounding box center [424, 205] width 68 height 35
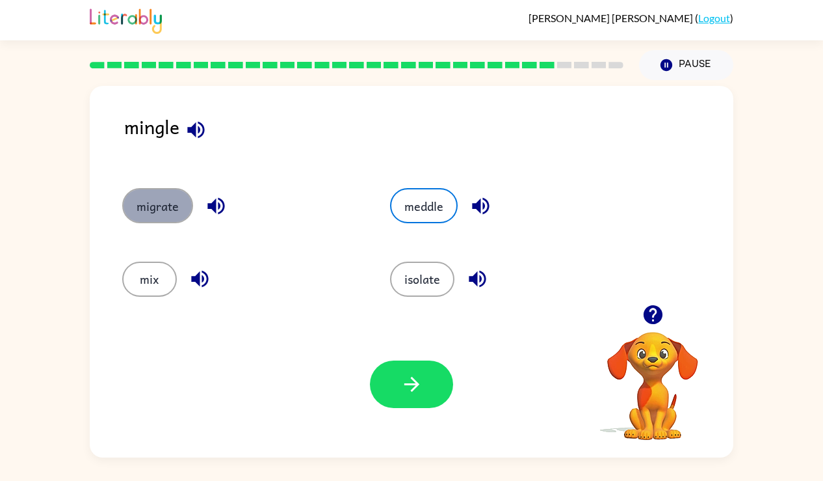
click at [151, 223] on button "migrate" at bounding box center [157, 205] width 71 height 35
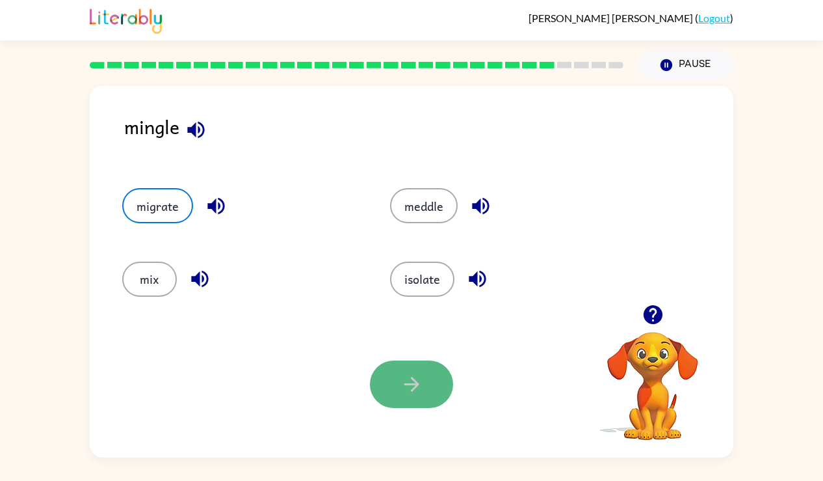
click at [387, 408] on button "button" at bounding box center [411, 383] width 83 height 47
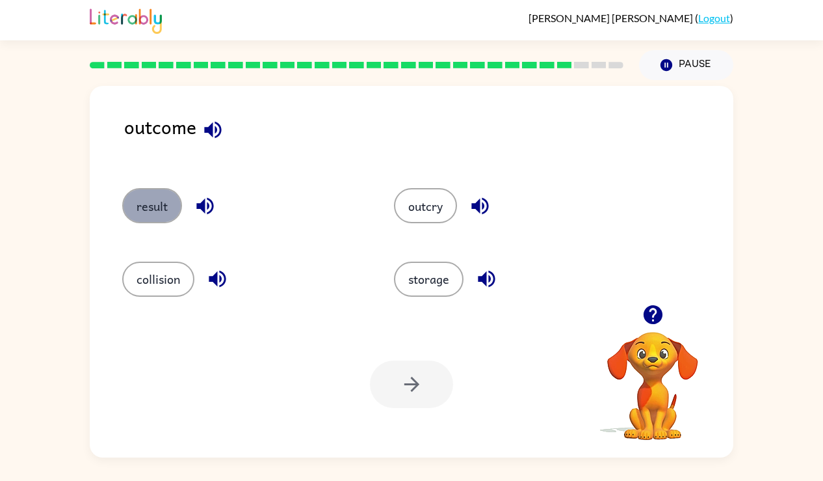
click at [163, 223] on button "result" at bounding box center [152, 205] width 60 height 35
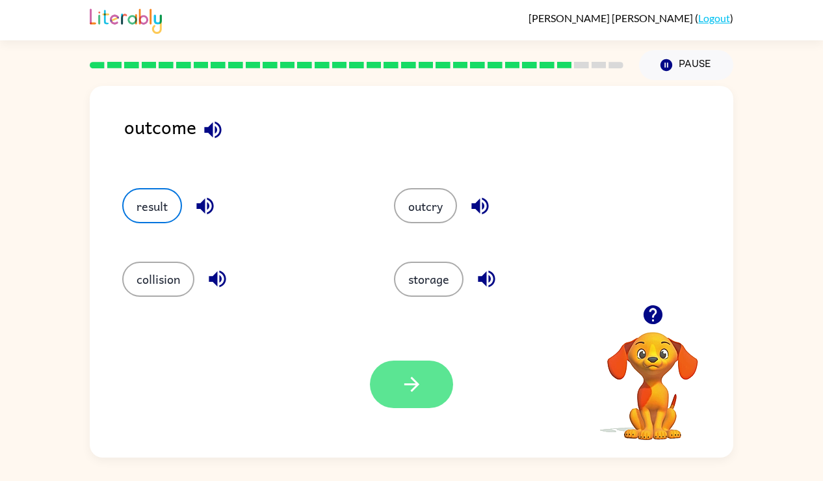
click at [376, 408] on button "button" at bounding box center [411, 383] width 83 height 47
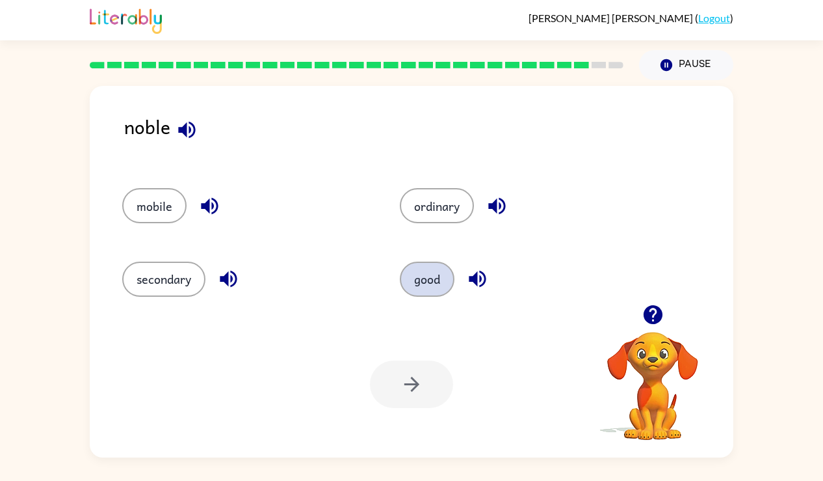
click at [454, 296] on button "good" at bounding box center [427, 278] width 55 height 35
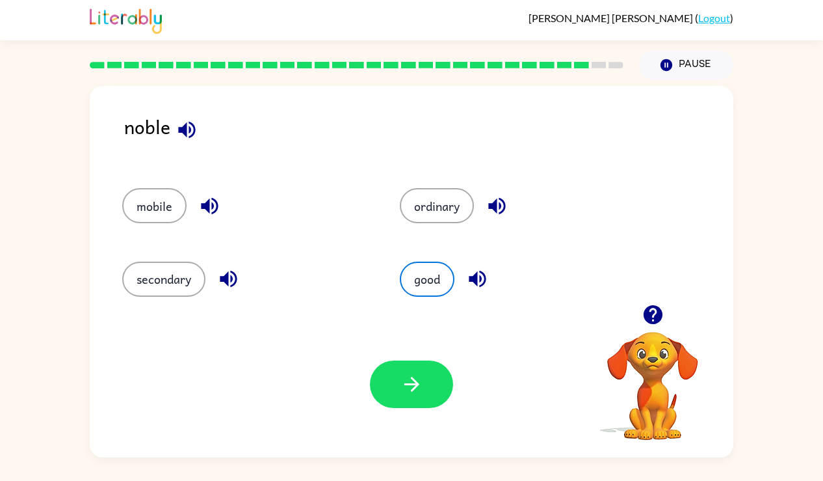
click at [431, 408] on div at bounding box center [411, 383] width 83 height 47
click at [423, 395] on icon "button" at bounding box center [412, 384] width 23 height 23
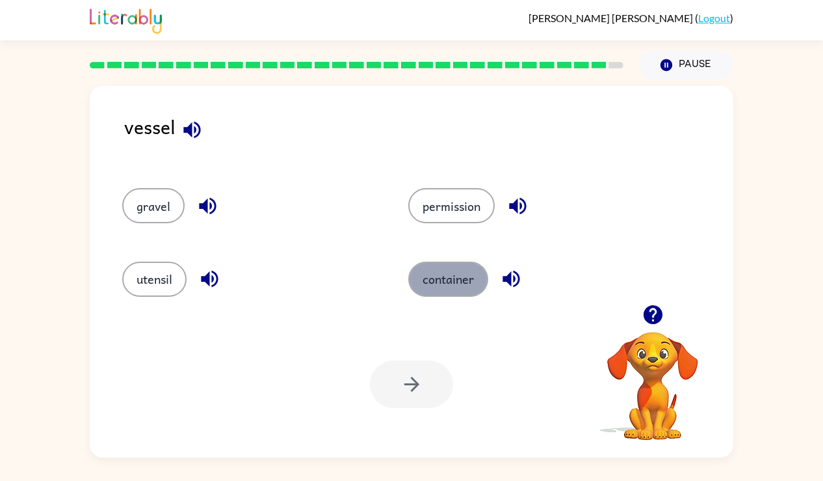
click at [471, 296] on button "container" at bounding box center [448, 278] width 80 height 35
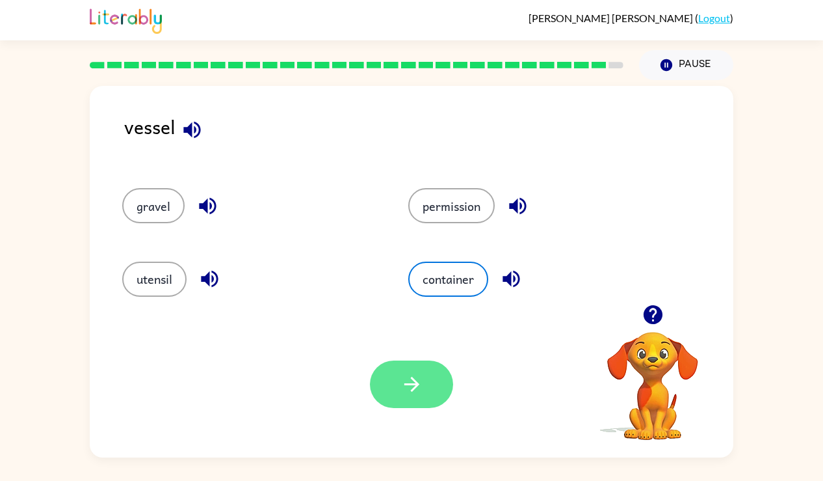
click at [383, 408] on button "button" at bounding box center [411, 383] width 83 height 47
